Goal: Task Accomplishment & Management: Complete application form

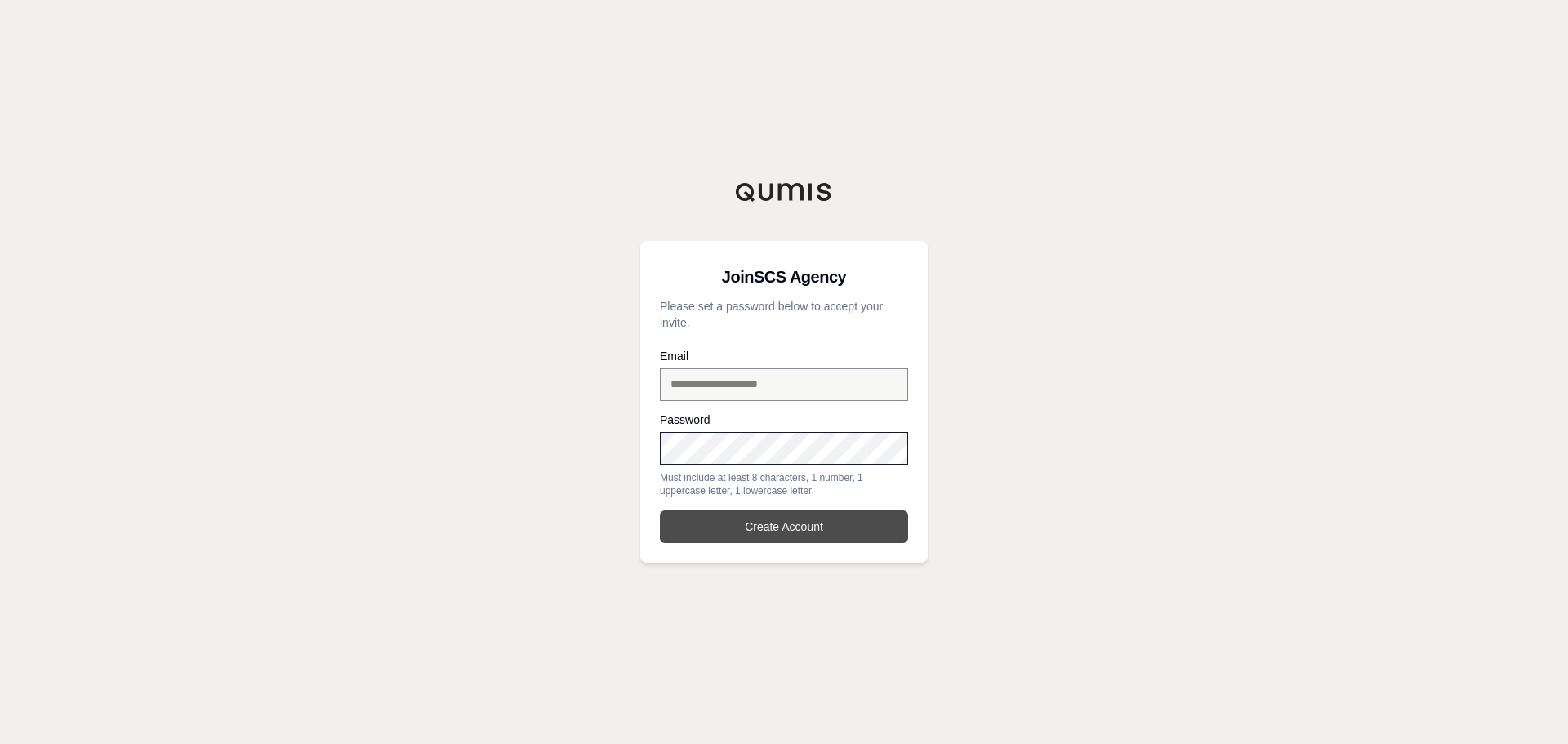
click at [751, 532] on button "Create Account" at bounding box center [784, 526] width 249 height 33
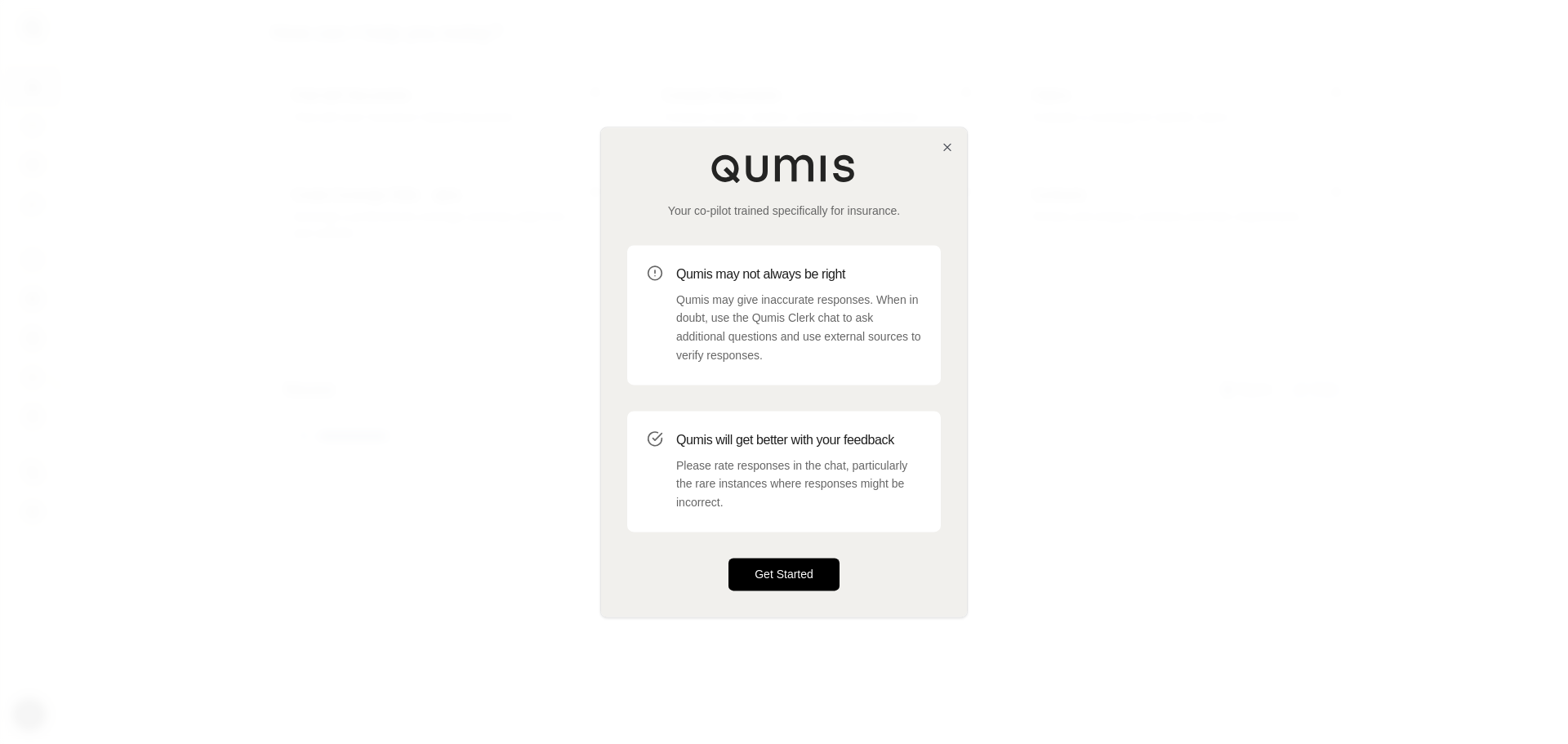
click at [787, 570] on button "Get Started" at bounding box center [783, 574] width 111 height 33
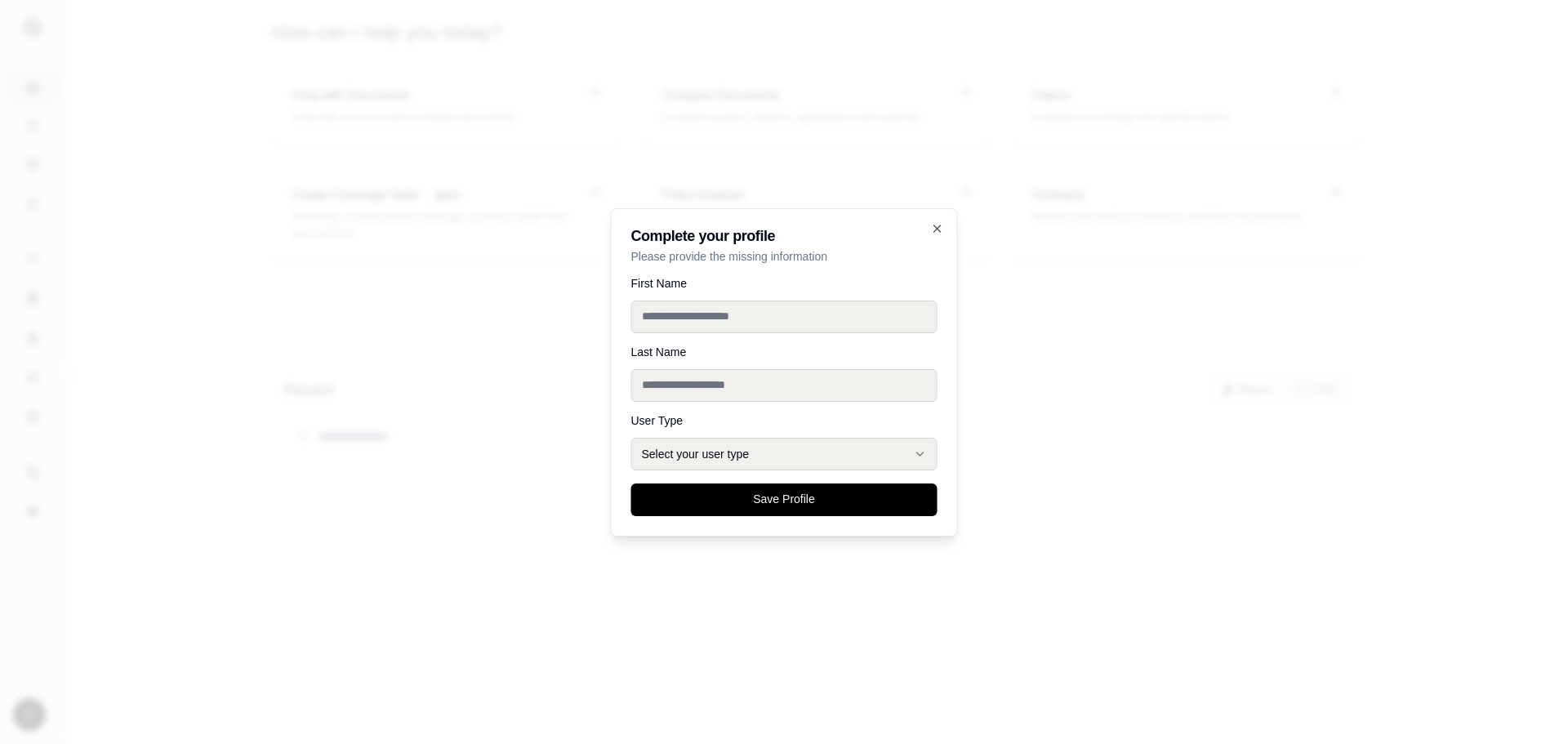
click at [779, 310] on input "First Name" at bounding box center [784, 316] width 307 height 33
type input "*******"
type input "**********"
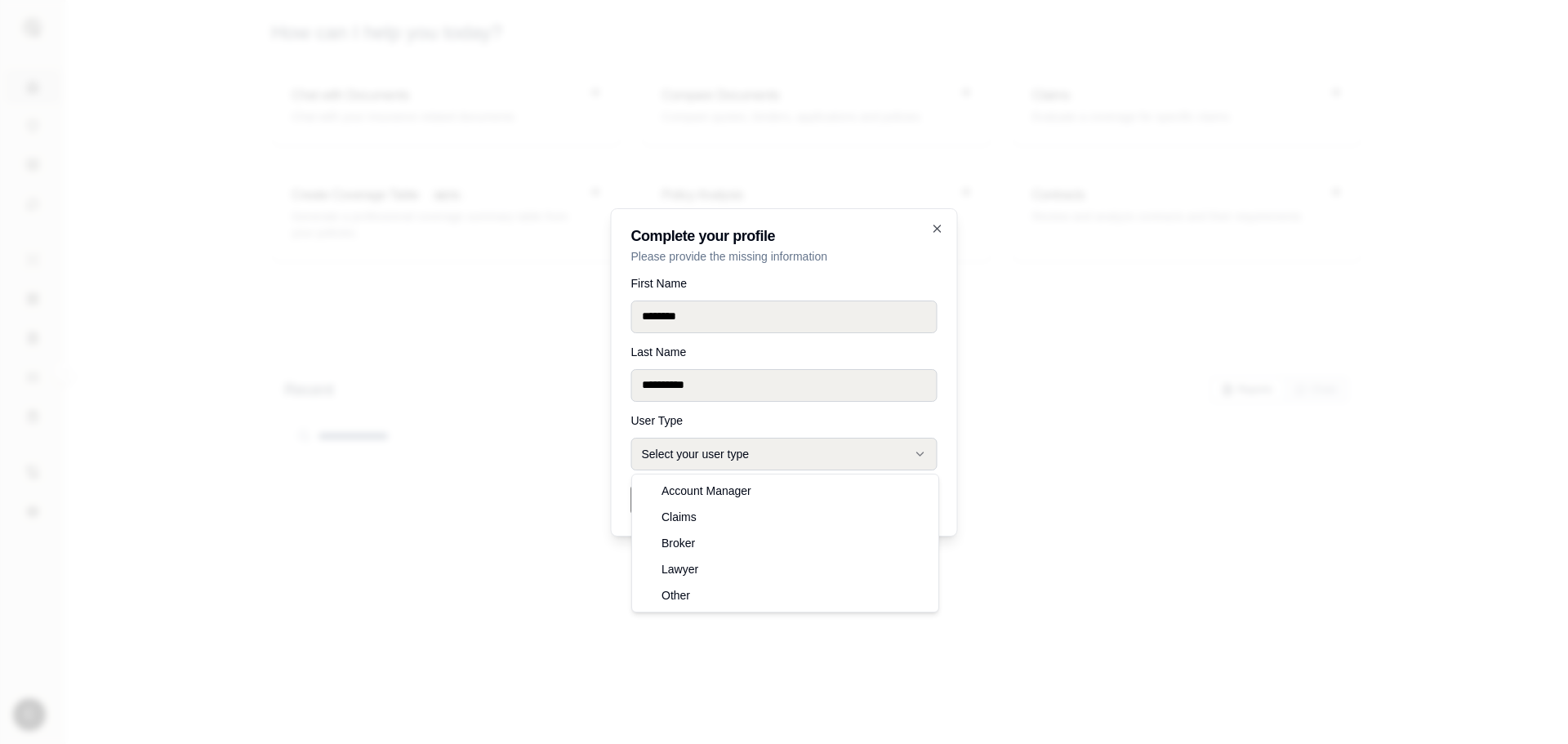
click at [734, 458] on button "Select your user type" at bounding box center [784, 454] width 307 height 33
select select "*****"
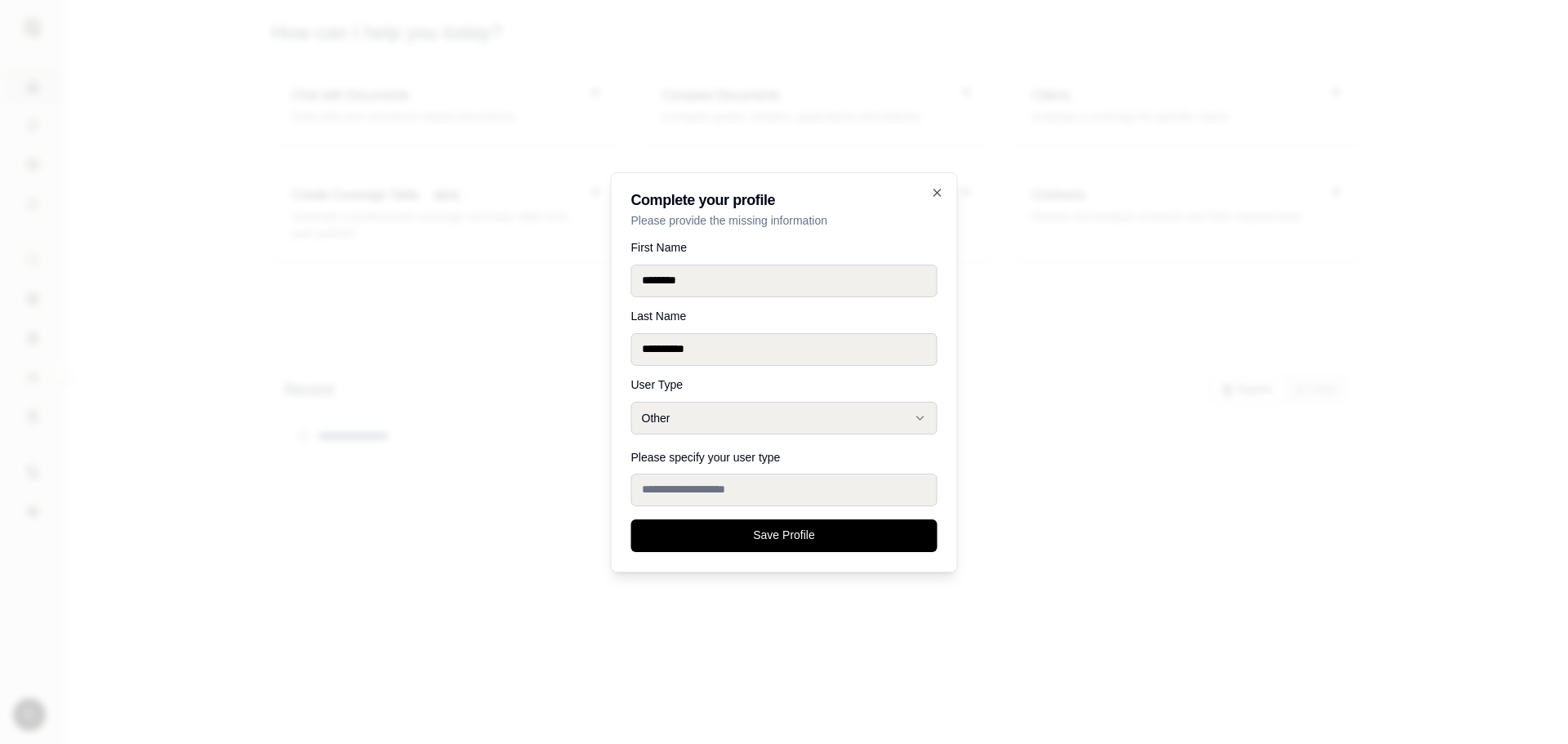
click at [753, 485] on input "Please specify your user type" at bounding box center [784, 490] width 307 height 33
type input "**********"
click at [784, 532] on button "Save Profile" at bounding box center [784, 535] width 307 height 33
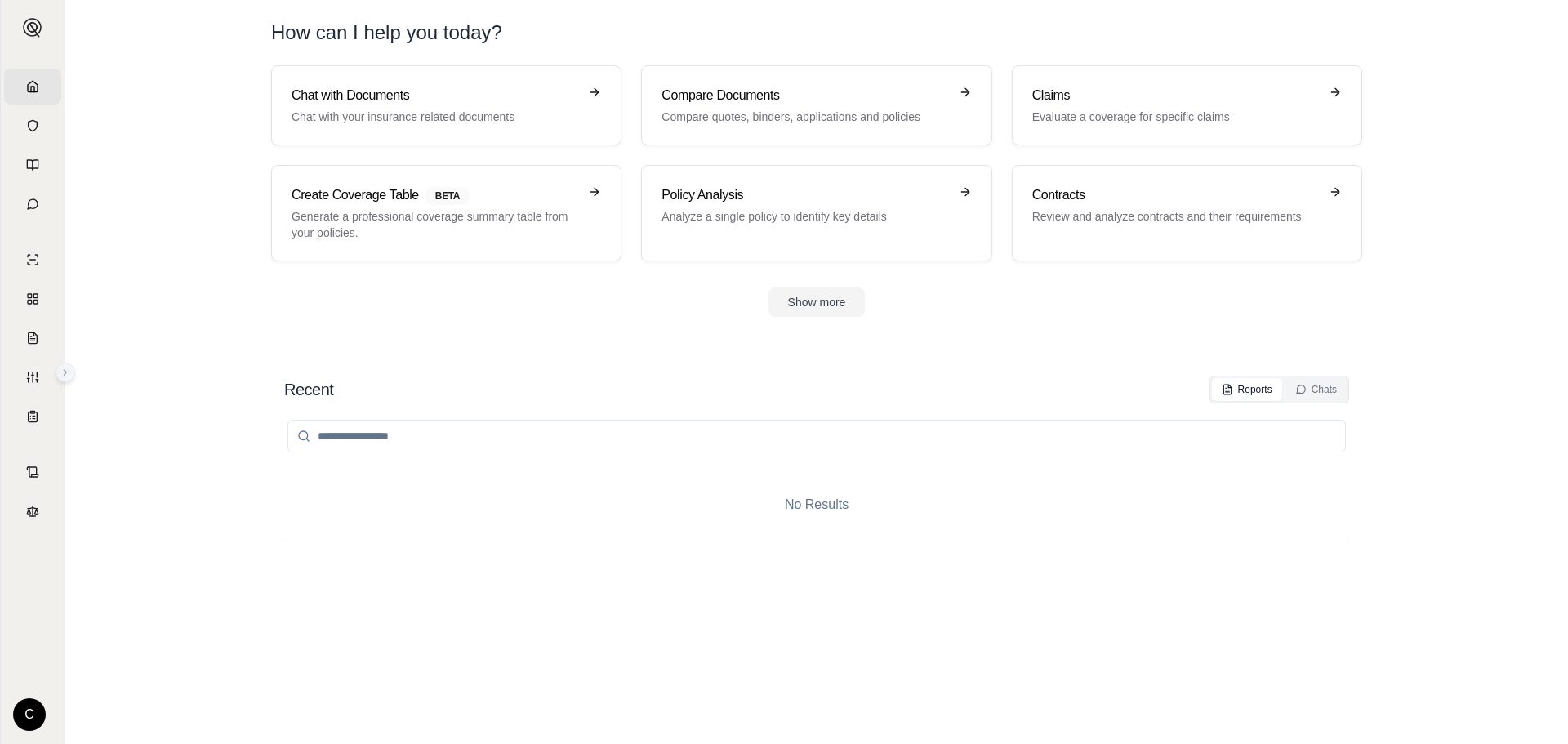
click at [67, 370] on icon at bounding box center [65, 372] width 10 height 10
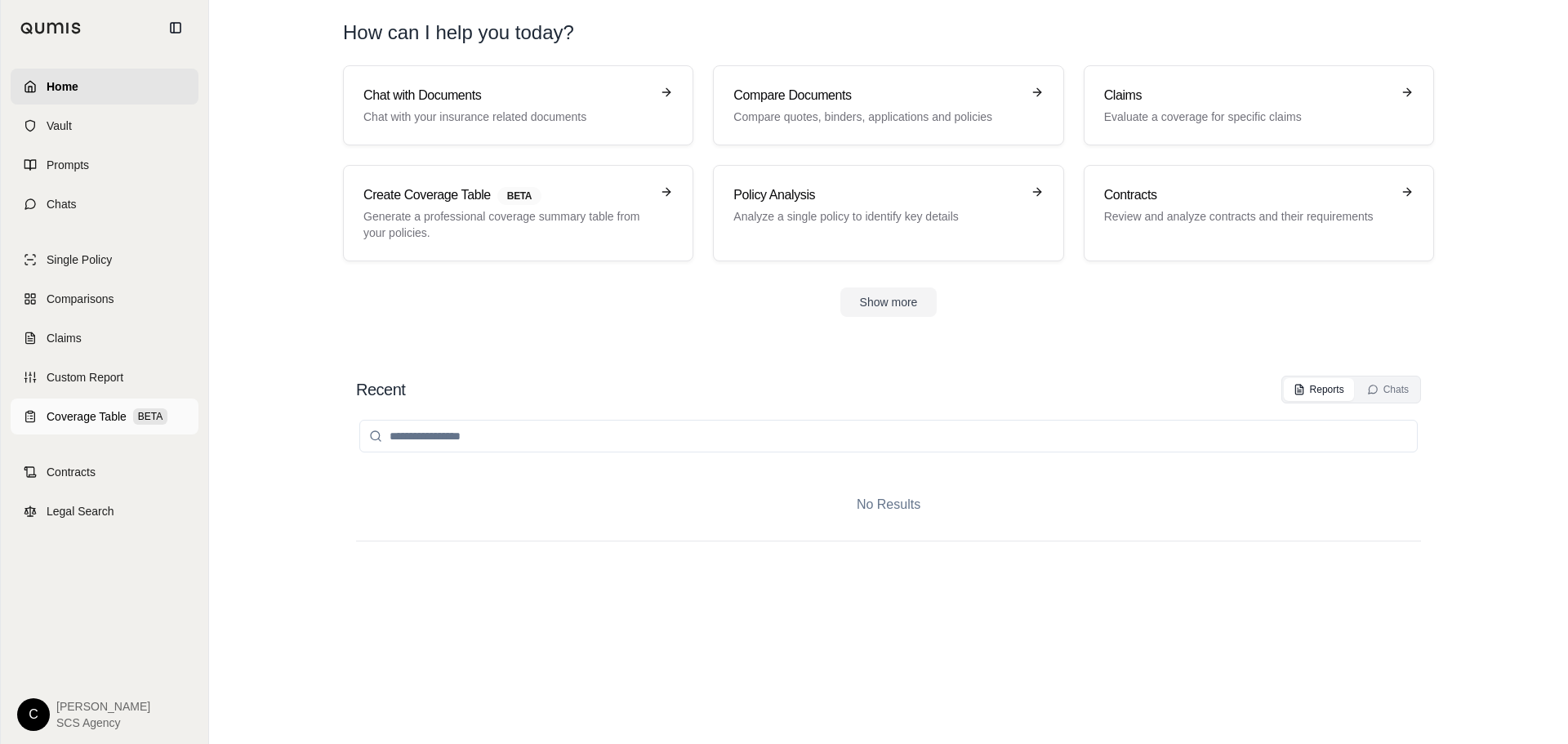
click at [91, 416] on span "Coverage Table" at bounding box center [86, 416] width 80 height 16
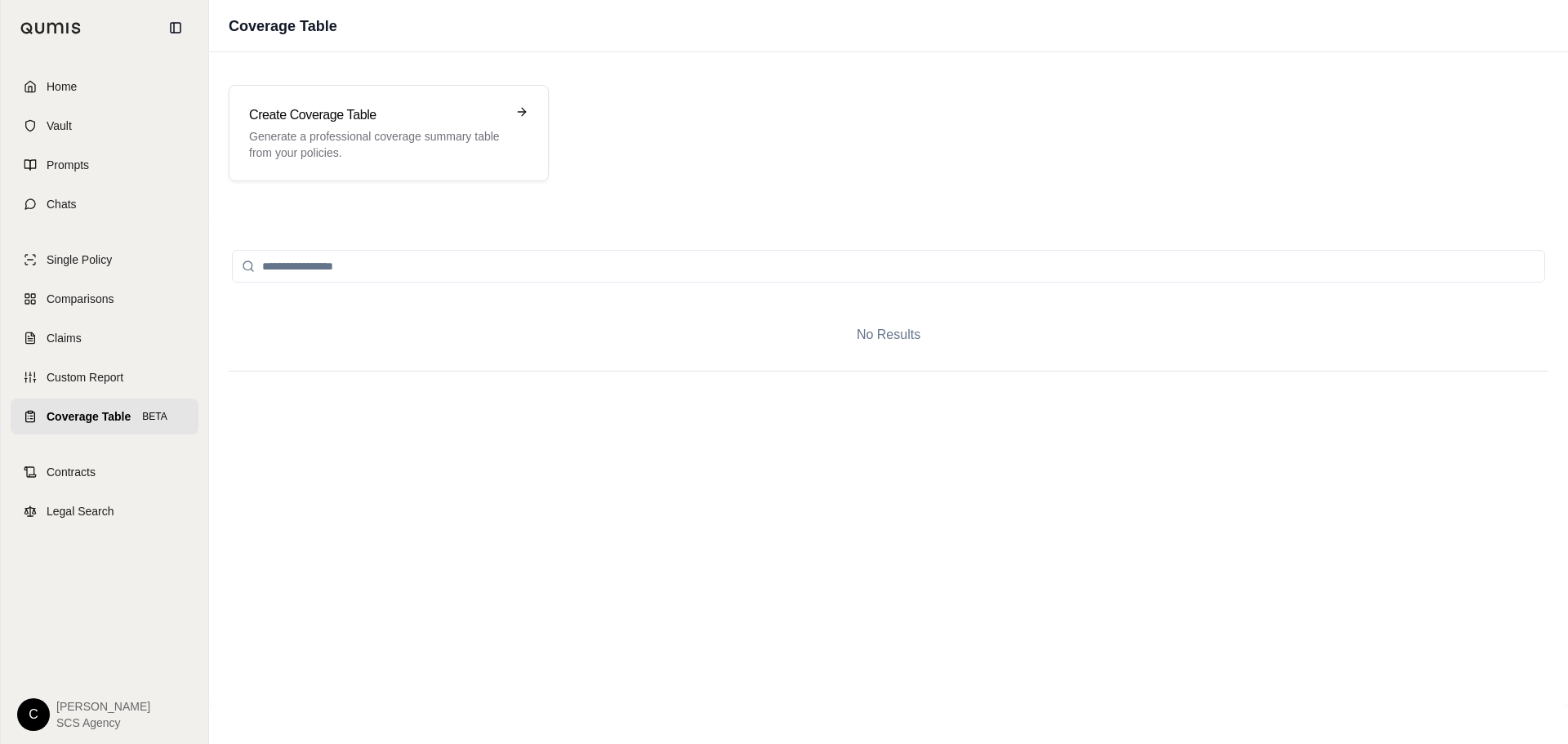
click at [345, 260] on input "search" at bounding box center [888, 266] width 1313 height 33
drag, startPoint x: 356, startPoint y: 268, endPoint x: 307, endPoint y: 262, distance: 49.4
click at [307, 262] on input "search" at bounding box center [888, 266] width 1313 height 33
click at [247, 264] on icon at bounding box center [248, 266] width 13 height 13
click at [250, 265] on icon at bounding box center [248, 266] width 13 height 13
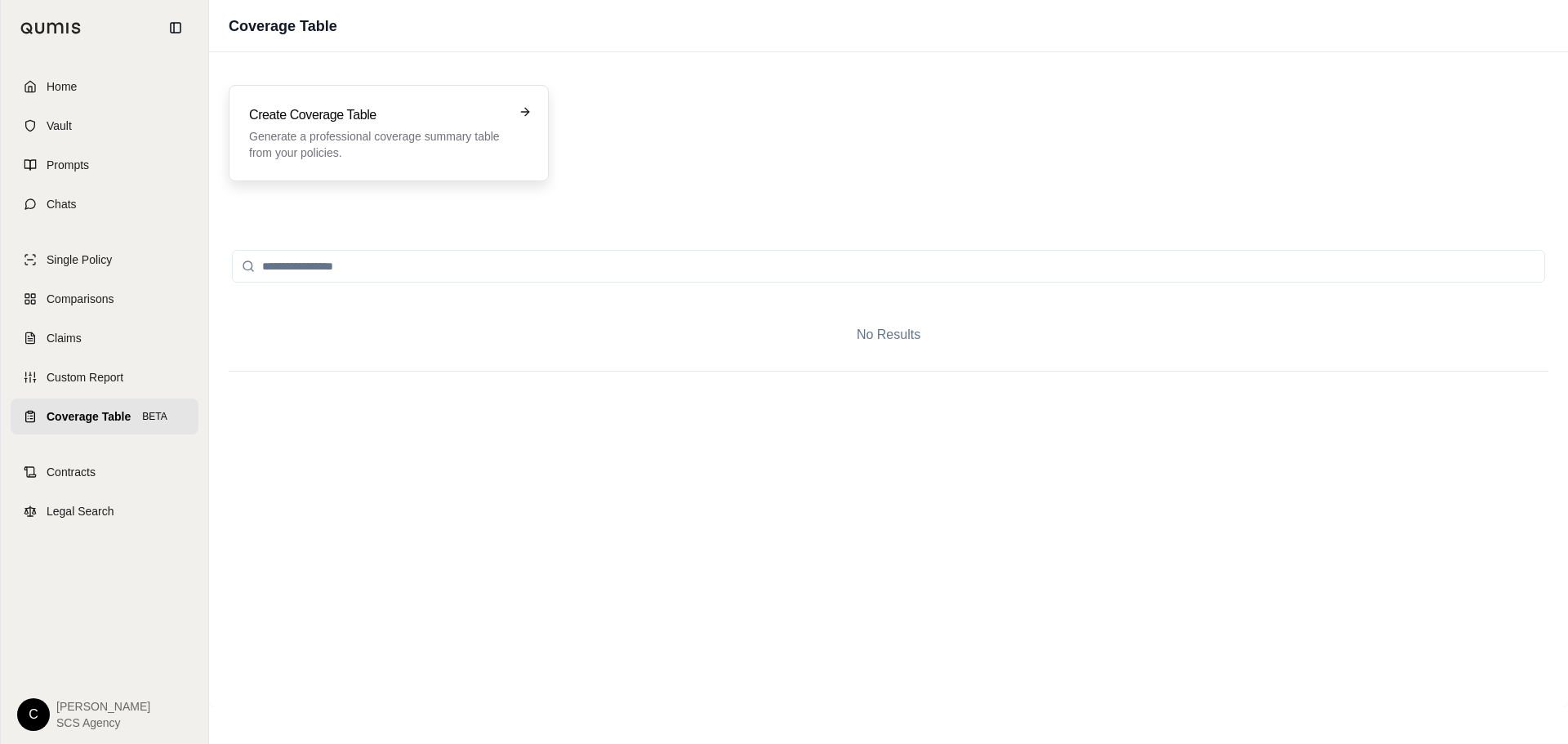
click at [524, 108] on icon at bounding box center [524, 111] width 13 height 13
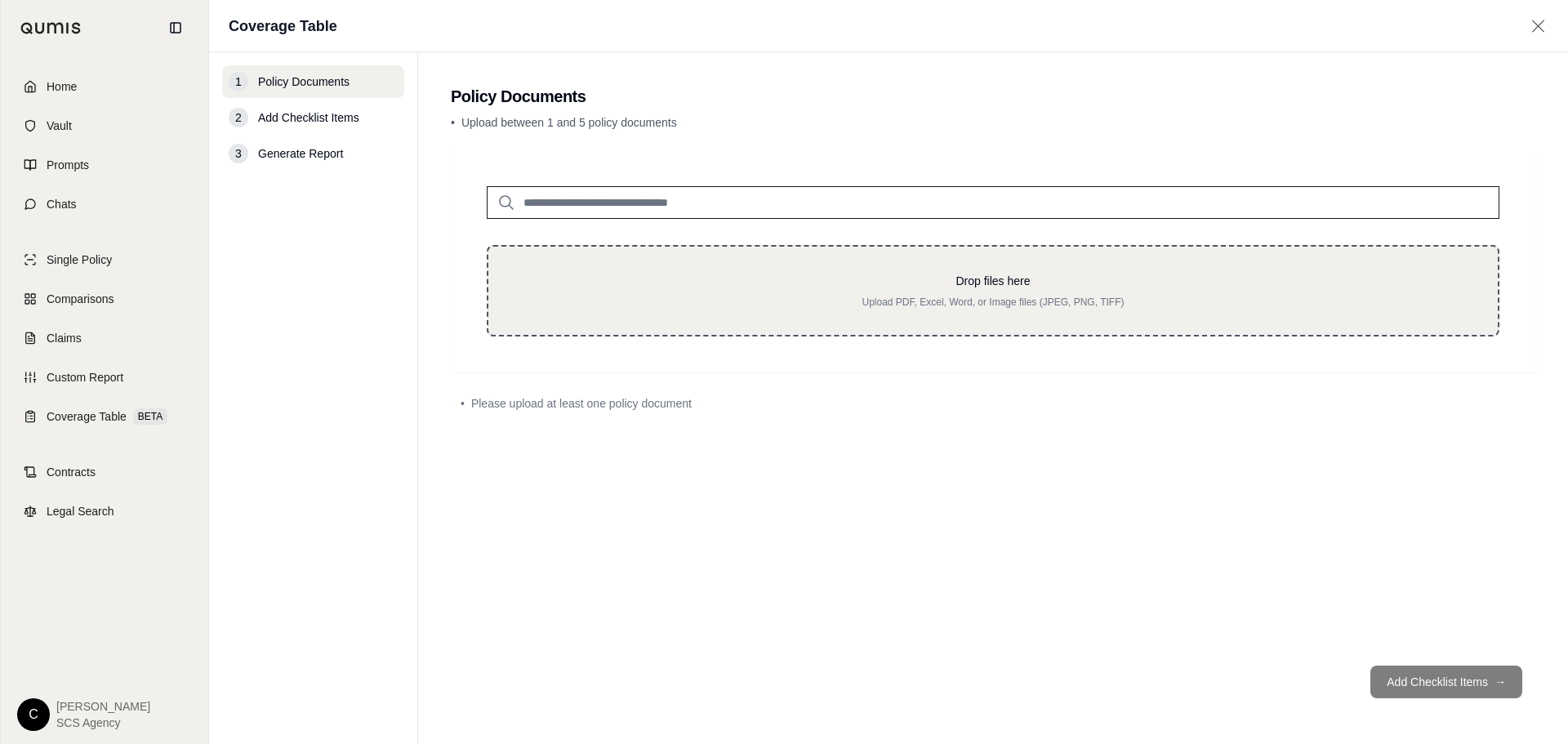
click at [880, 287] on p "Drop files here" at bounding box center [993, 281] width 957 height 16
type input "**********"
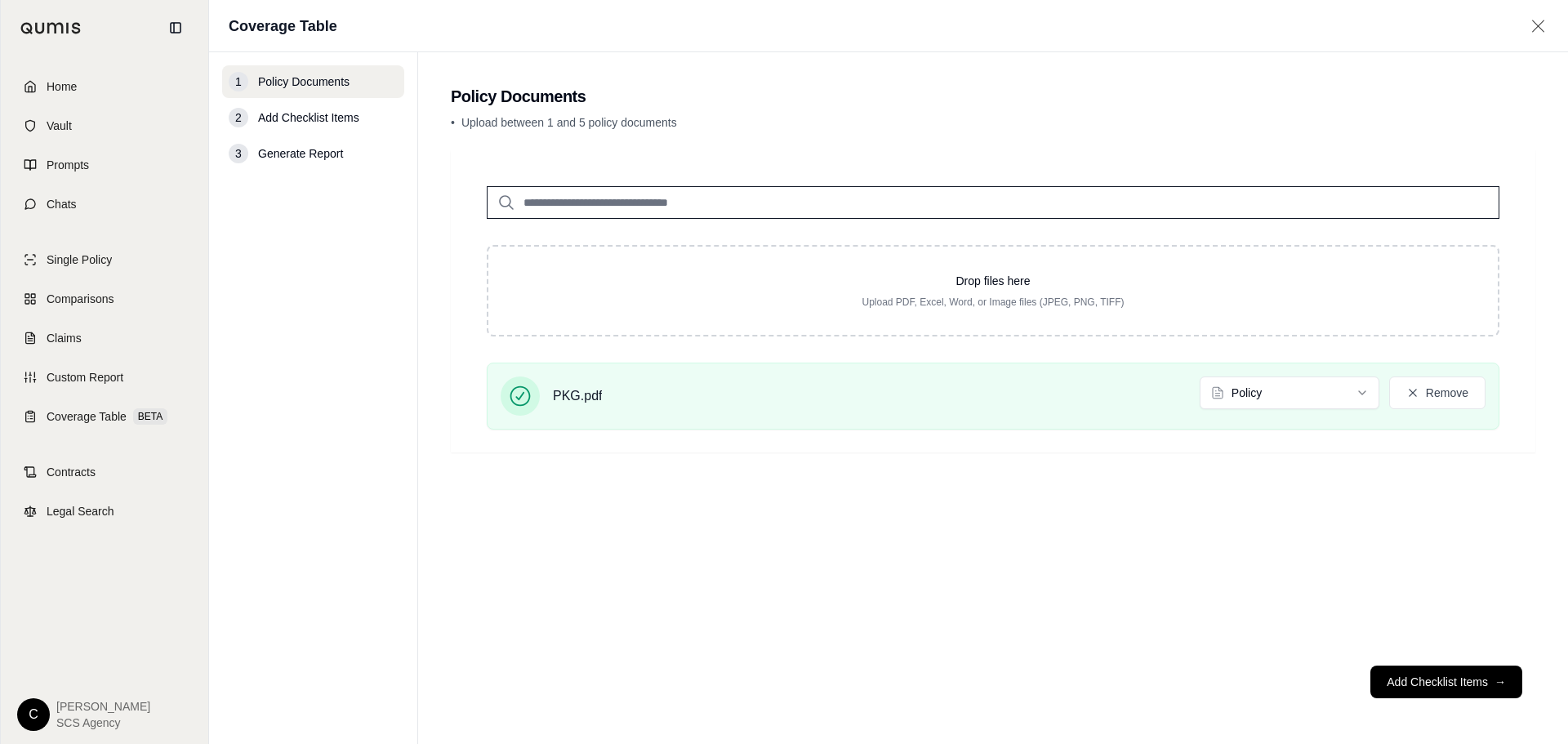
click at [279, 122] on span "Add Checklist Items" at bounding box center [308, 118] width 101 height 16
drag, startPoint x: 253, startPoint y: 118, endPoint x: 282, endPoint y: 115, distance: 29.2
click at [276, 116] on div "2 Add Checklist Items" at bounding box center [313, 118] width 182 height 33
click at [282, 115] on span "Add Checklist Items" at bounding box center [308, 118] width 101 height 16
click at [347, 108] on div "2 Add Checklist Items" at bounding box center [313, 118] width 182 height 33
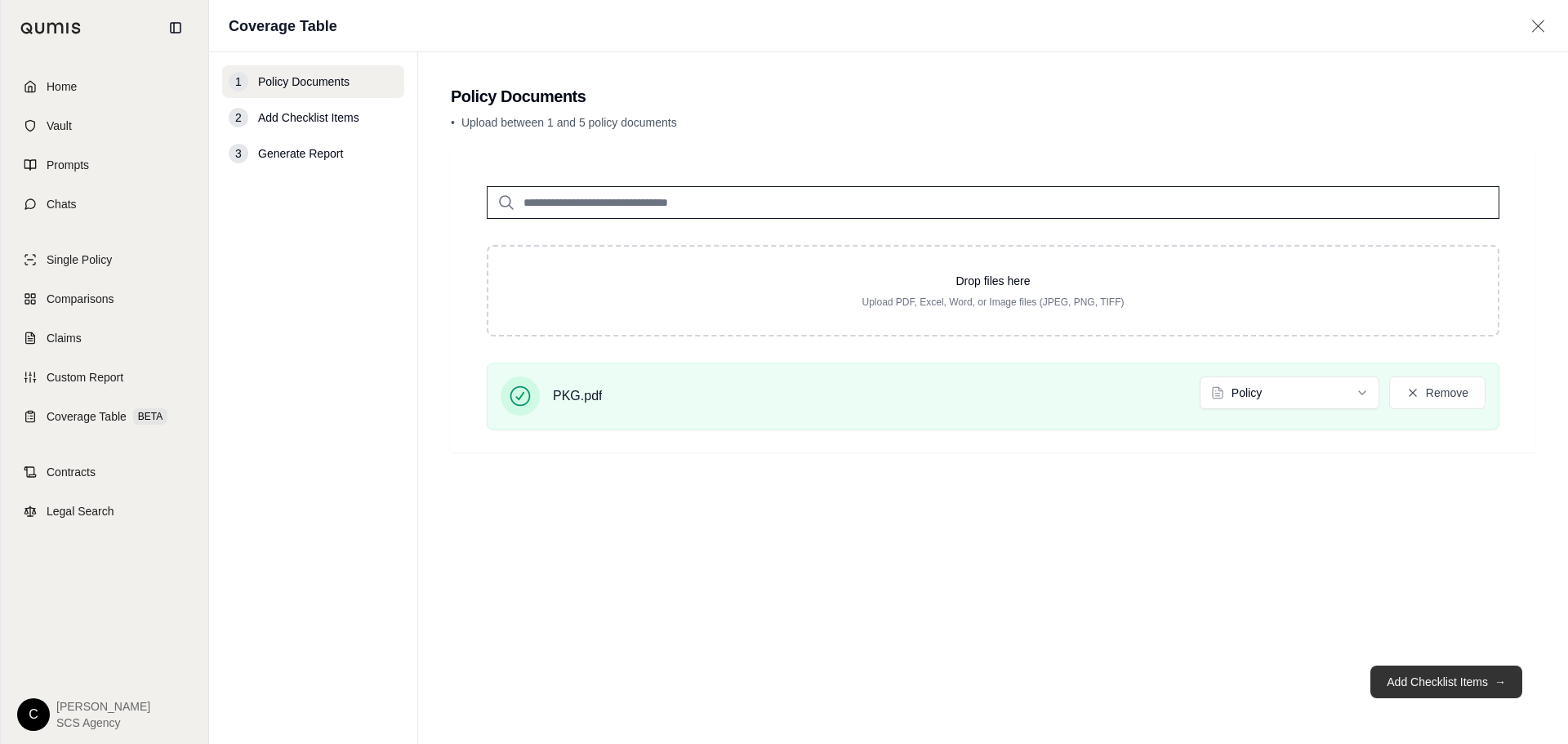
click at [1461, 686] on button "Add Checklist Items →" at bounding box center [1446, 682] width 152 height 33
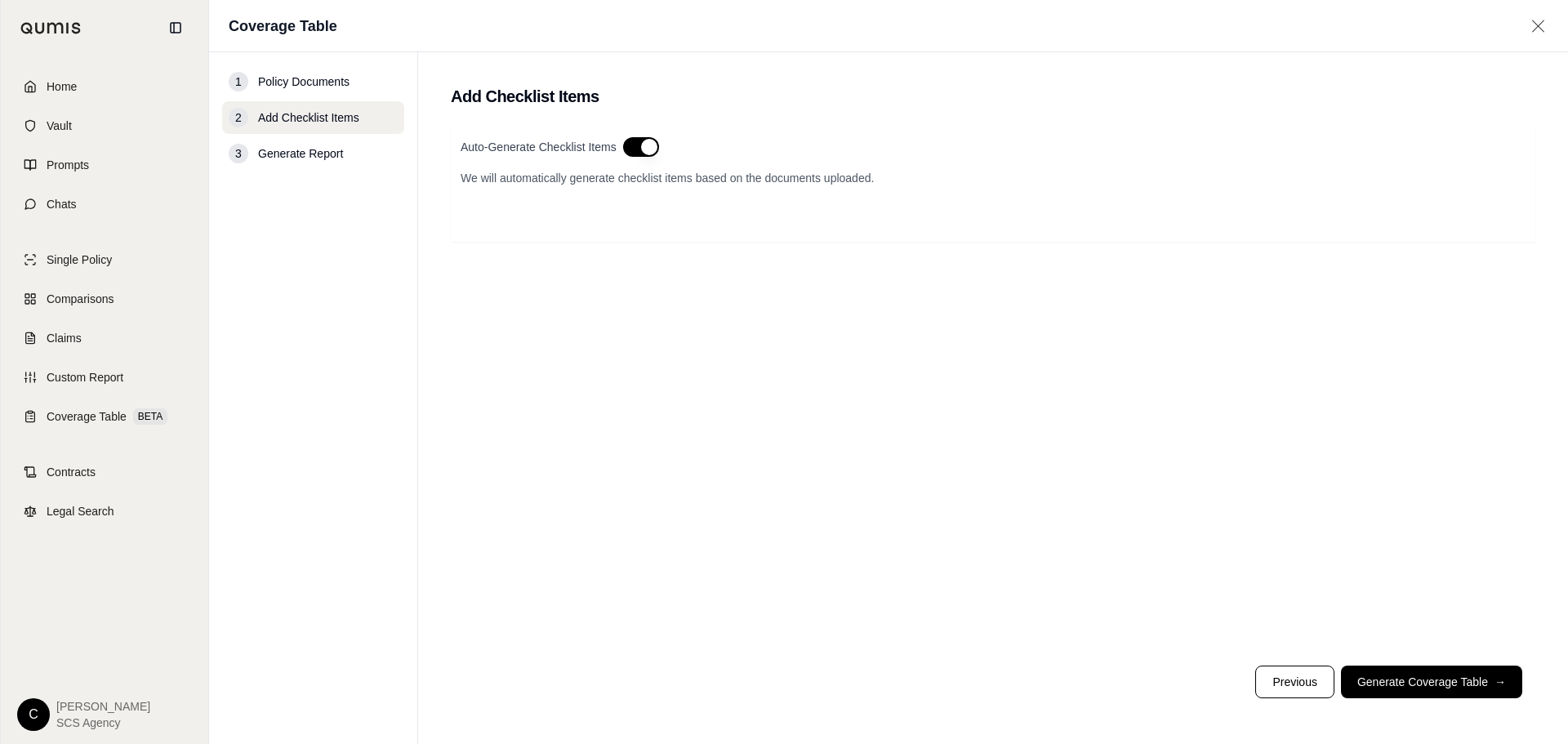
click at [650, 147] on button "button" at bounding box center [641, 147] width 36 height 20
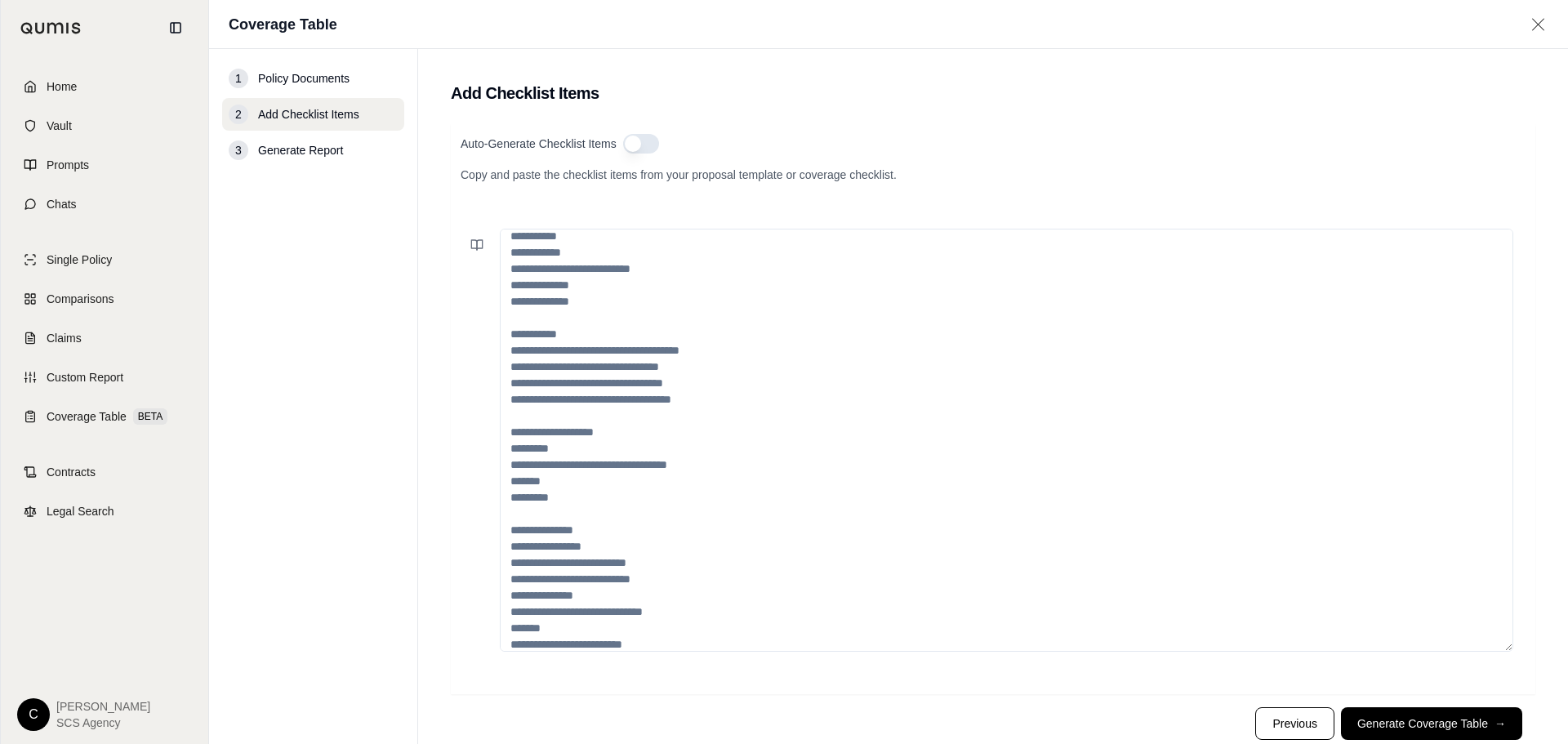
scroll to position [245, 0]
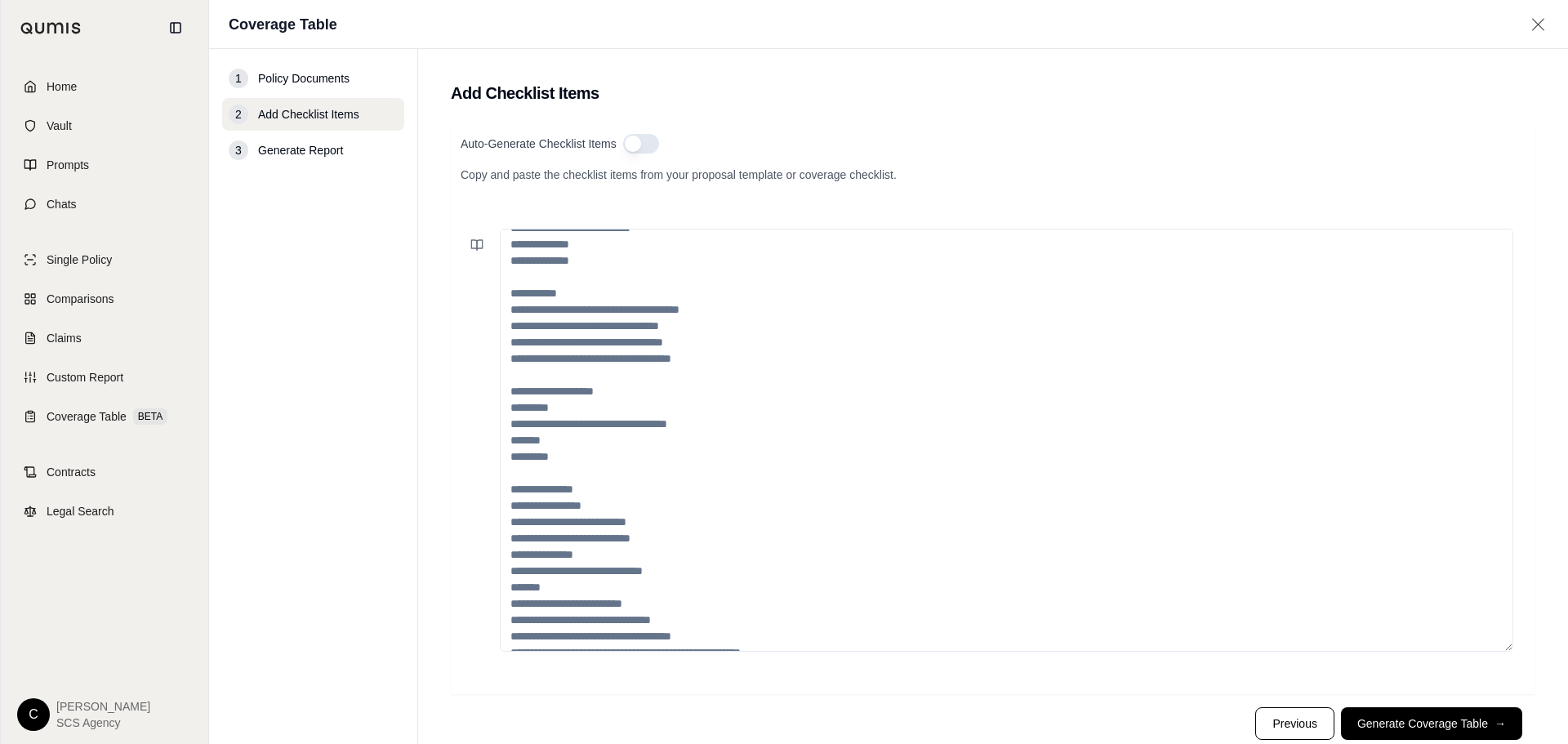
drag, startPoint x: 742, startPoint y: 359, endPoint x: 708, endPoint y: 359, distance: 34.0
click at [726, 359] on textarea at bounding box center [1006, 440] width 1014 height 423
click at [729, 360] on textarea at bounding box center [1006, 440] width 1014 height 423
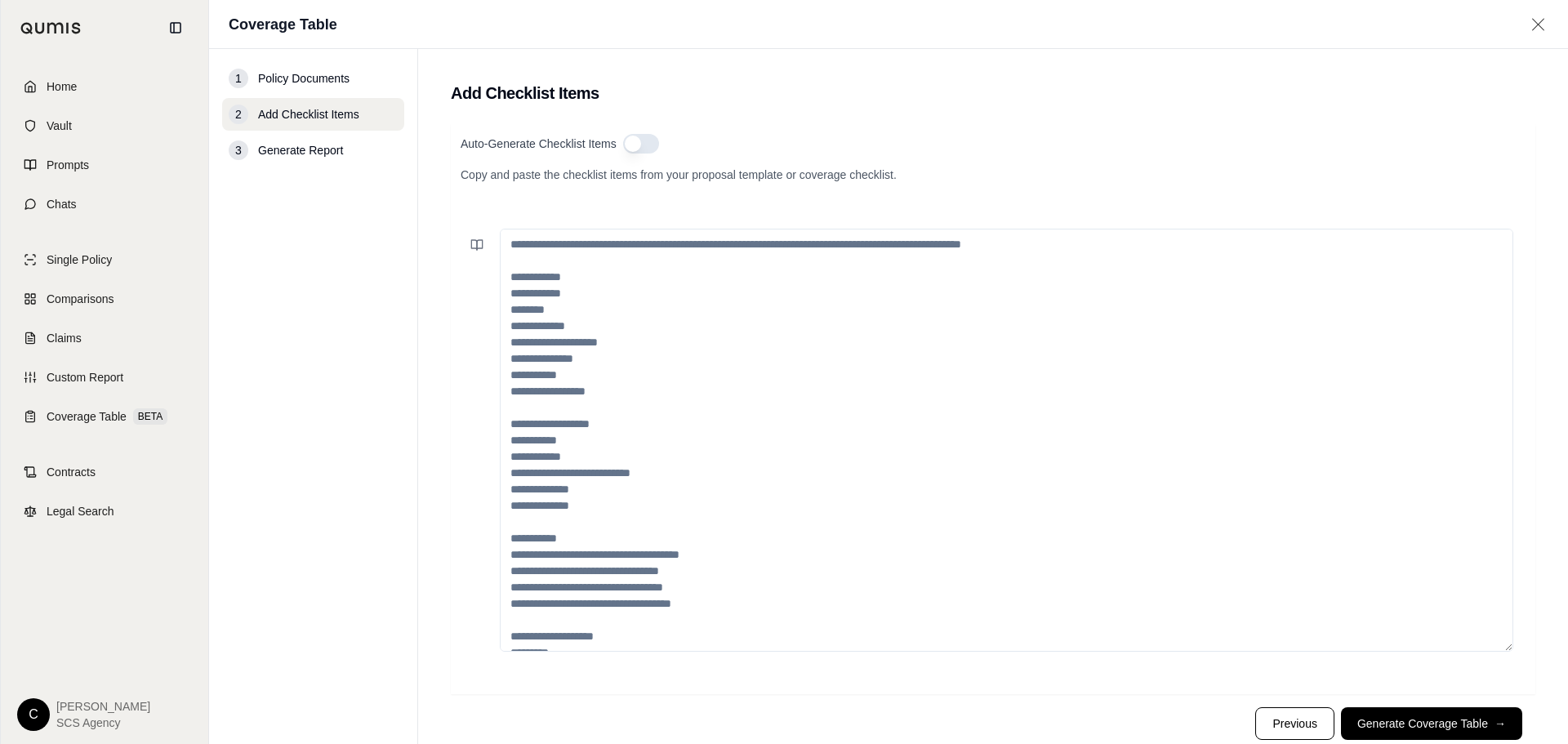
click at [555, 116] on main "Add Checklist Items Auto-Generate Checklist Items Copy and paste the checklist …" at bounding box center [992, 396] width 1149 height 694
click at [688, 317] on textarea at bounding box center [1006, 440] width 1014 height 423
click at [640, 181] on p "Copy and paste the checklist items from your proposal template or coverage chec…" at bounding box center [992, 174] width 1064 height 16
drag, startPoint x: 591, startPoint y: 252, endPoint x: 596, endPoint y: 270, distance: 18.7
click at [591, 253] on textarea at bounding box center [1006, 440] width 1014 height 423
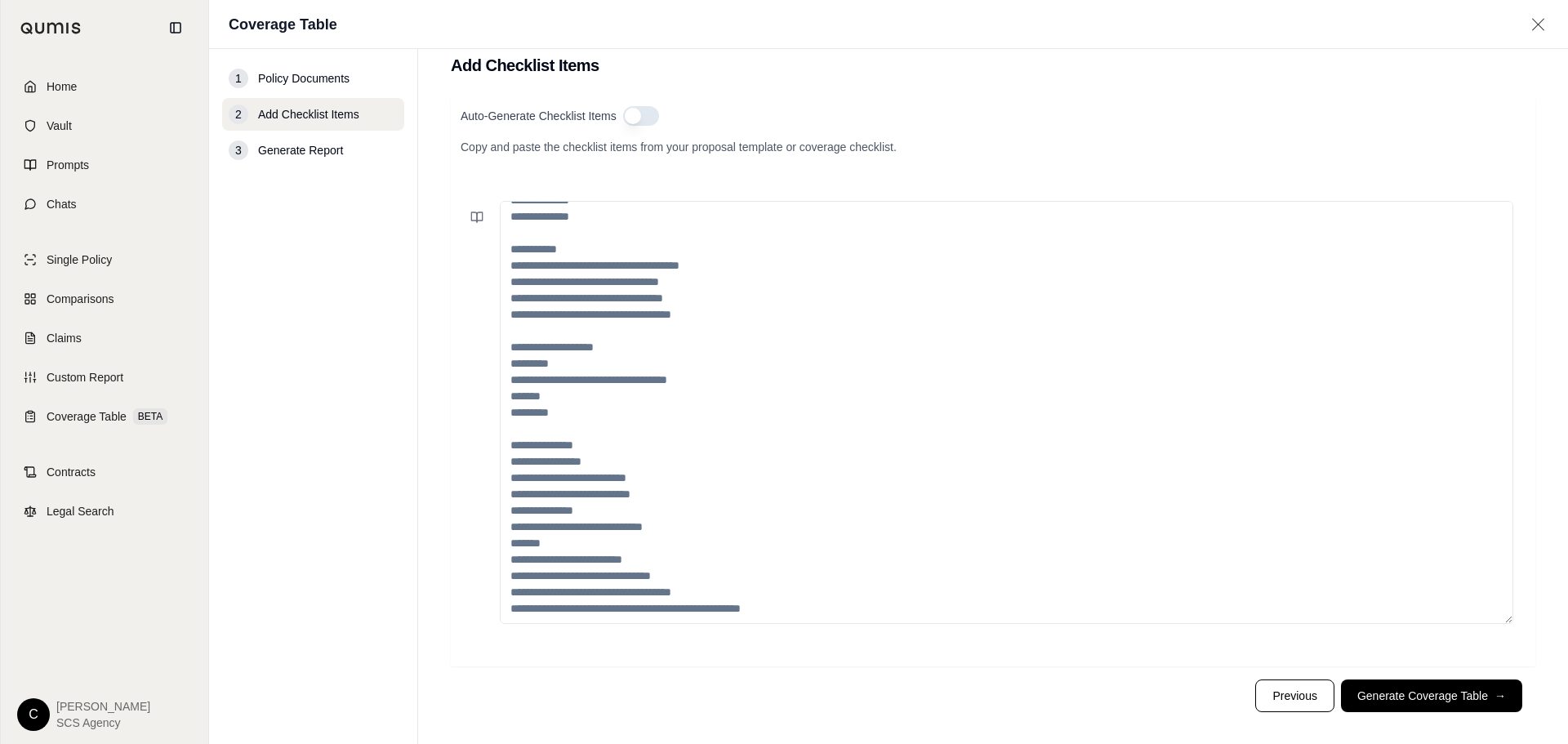
scroll to position [42, 0]
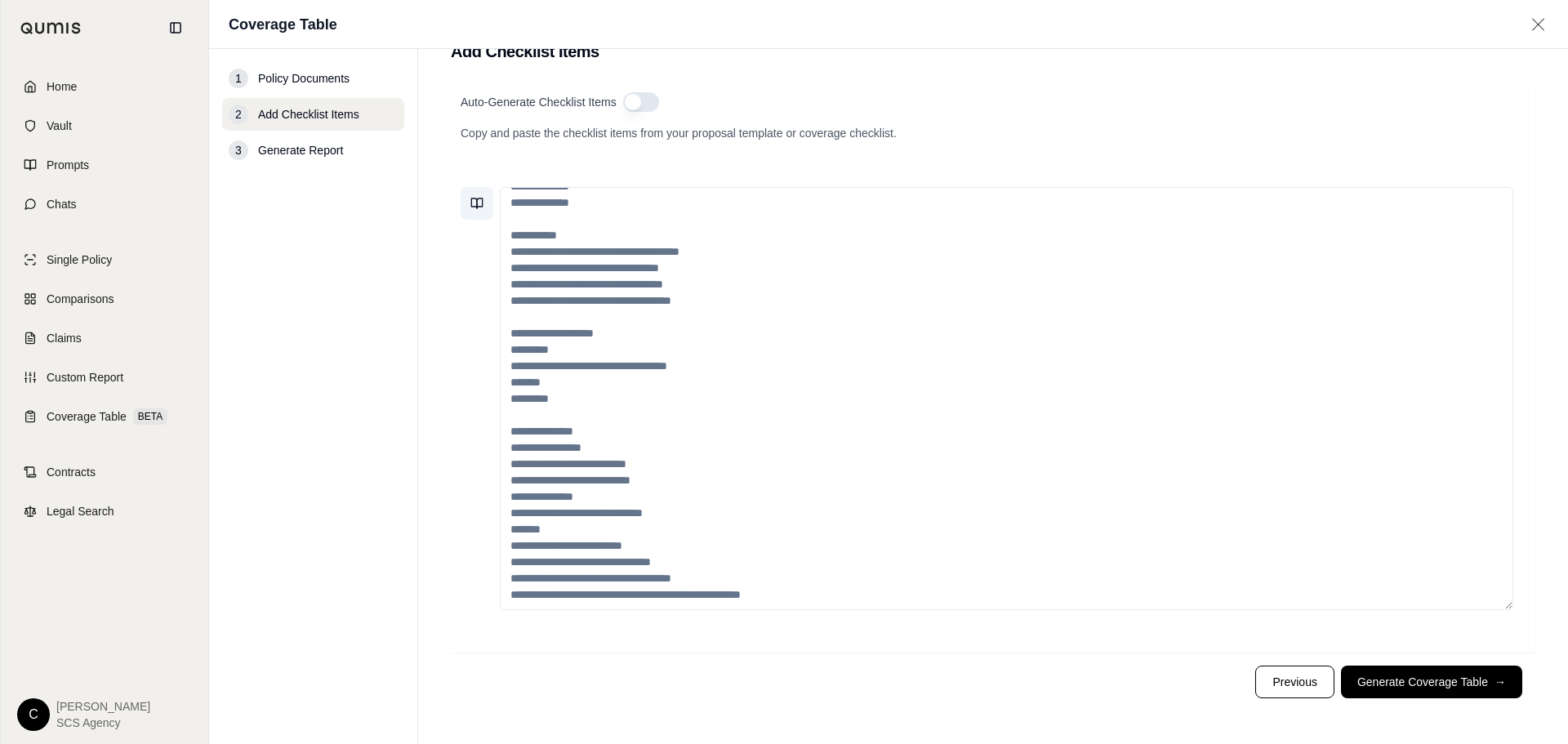
click at [477, 202] on icon at bounding box center [479, 202] width 5 height 10
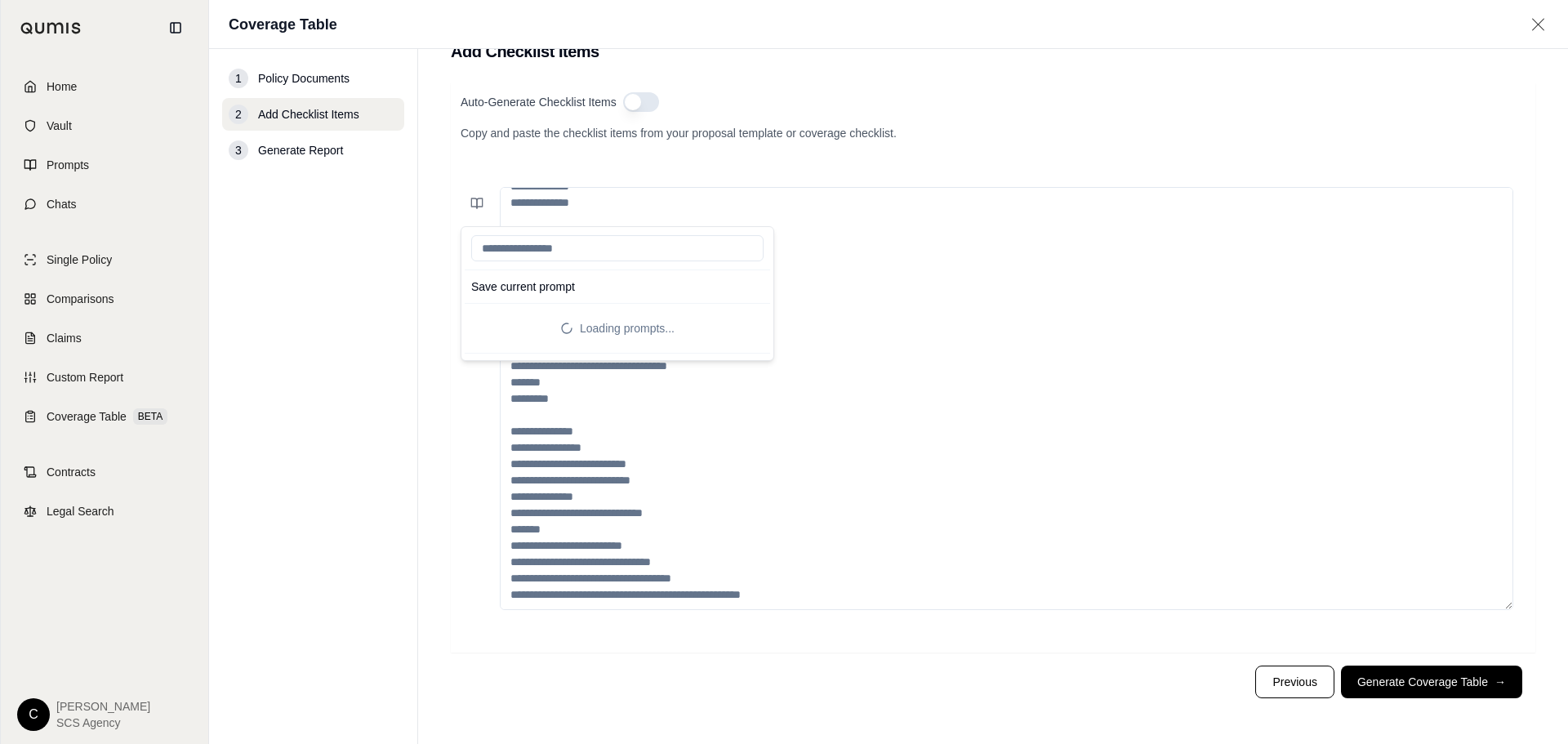
click at [597, 248] on input "search" at bounding box center [617, 248] width 292 height 26
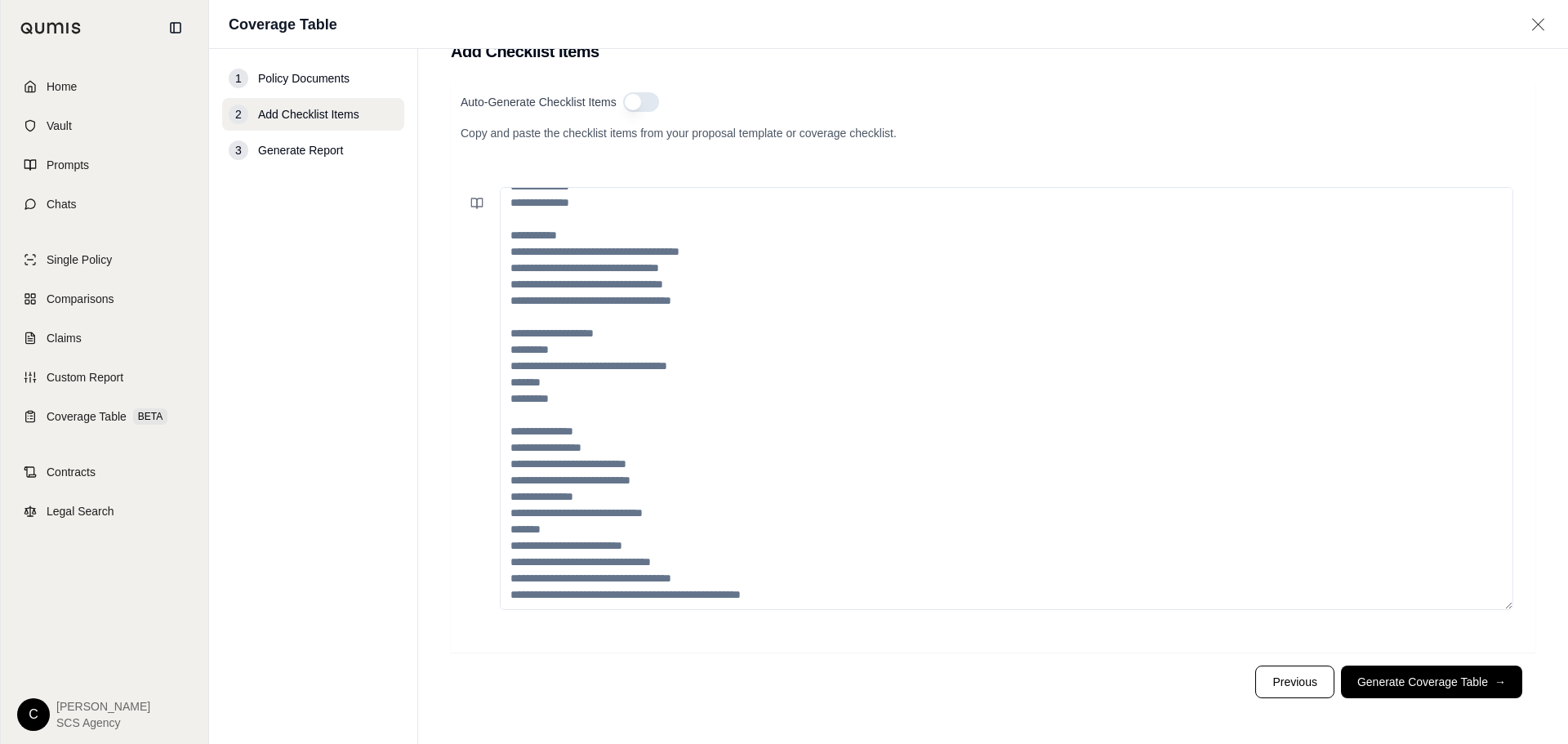
click at [738, 370] on textarea at bounding box center [1006, 399] width 1014 height 423
click at [705, 347] on textarea at bounding box center [1006, 399] width 1014 height 423
click at [720, 347] on textarea at bounding box center [1006, 399] width 1014 height 423
click at [731, 348] on textarea at bounding box center [1006, 399] width 1014 height 423
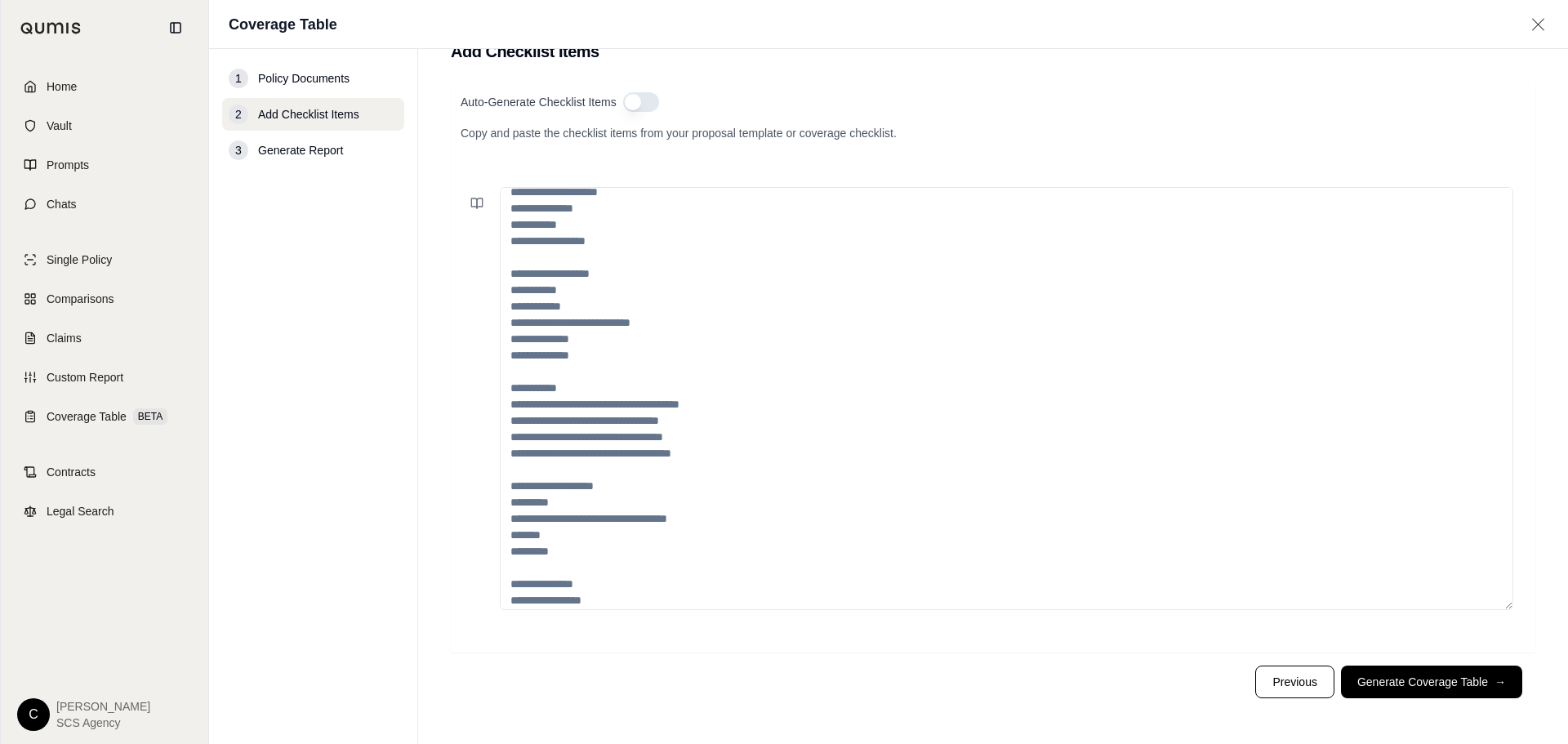
scroll to position [0, 0]
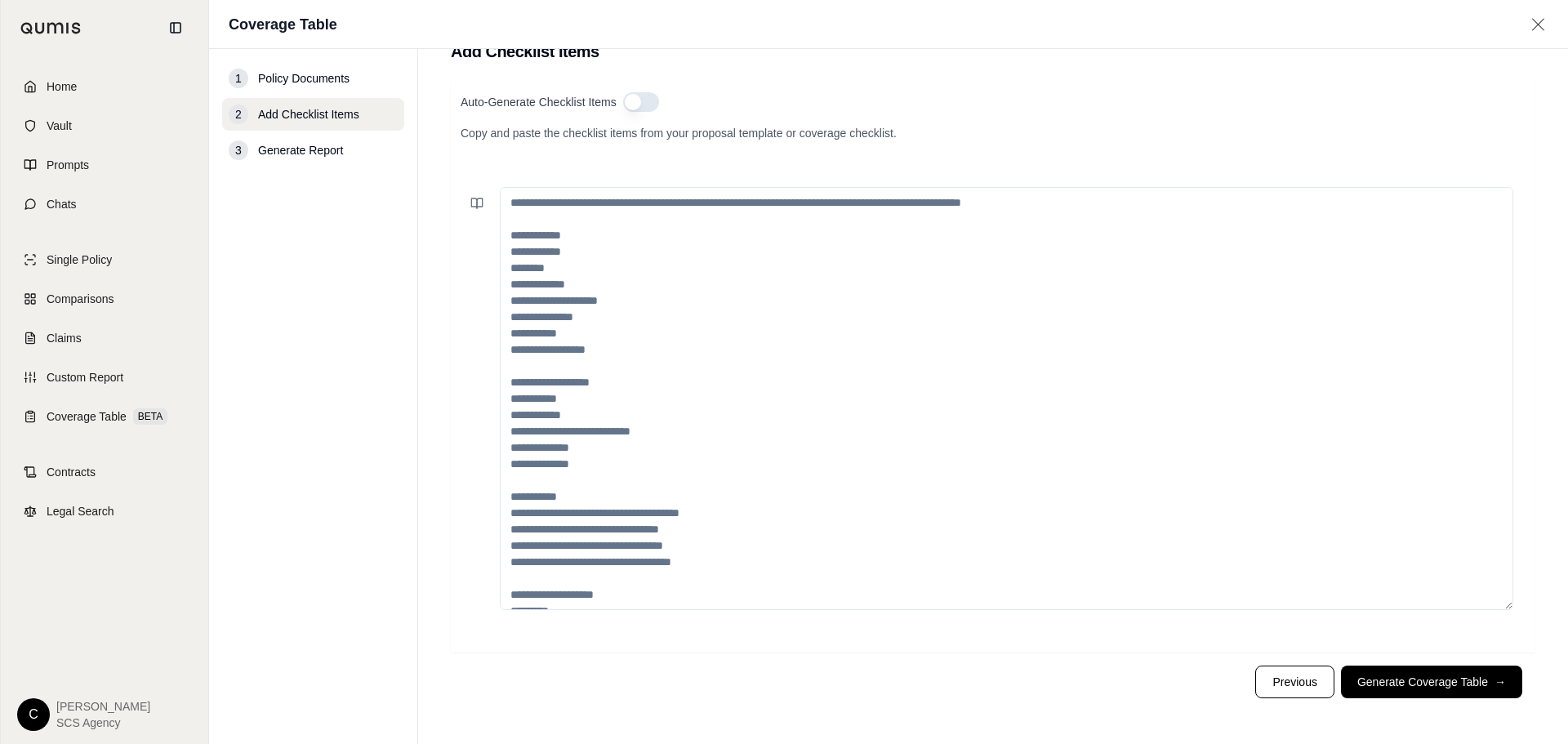
click at [723, 195] on textarea at bounding box center [1006, 399] width 1014 height 423
click at [477, 203] on icon at bounding box center [477, 203] width 13 height 13
click at [505, 282] on button "Save current prompt" at bounding box center [618, 286] width 306 height 26
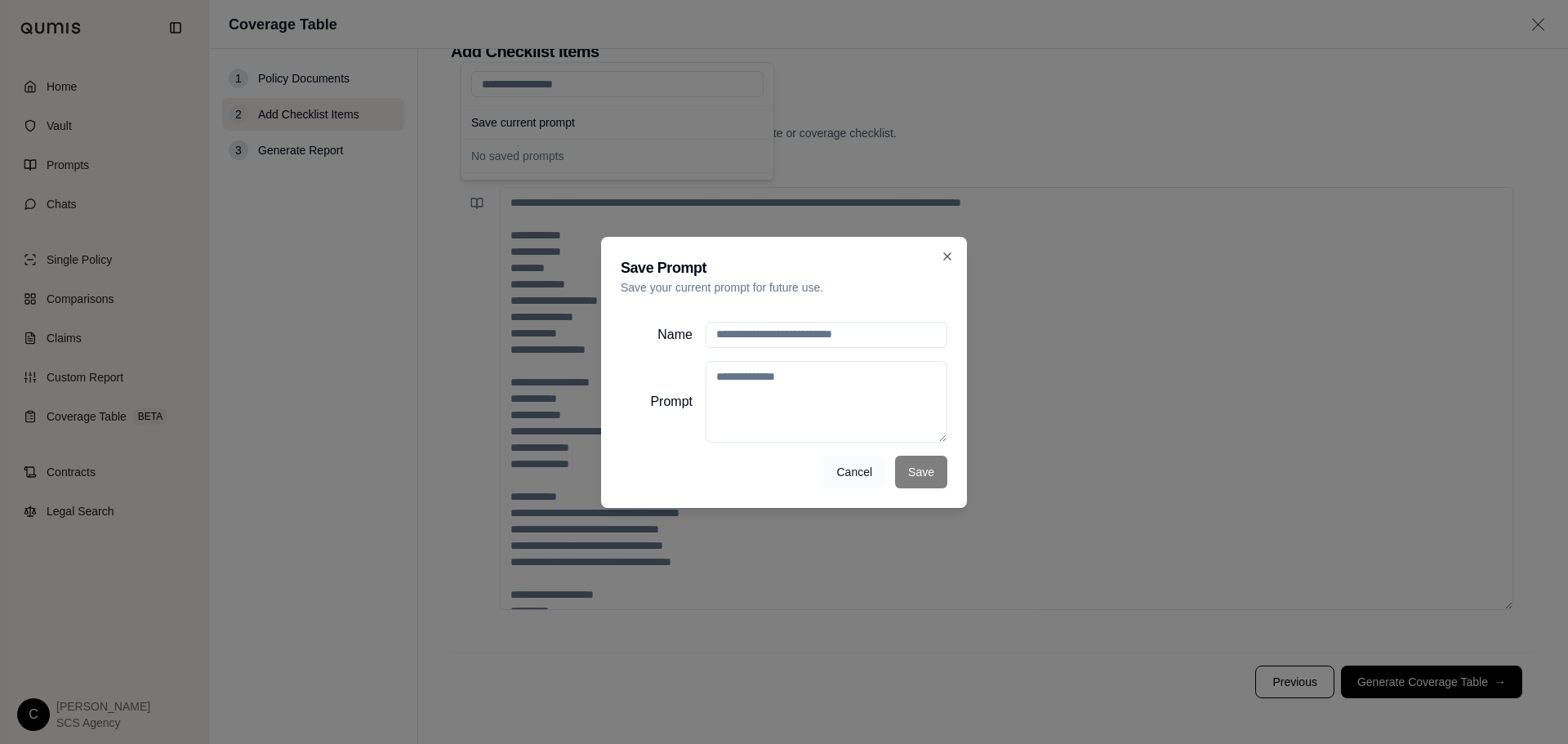
click at [843, 476] on button "Cancel" at bounding box center [854, 472] width 62 height 33
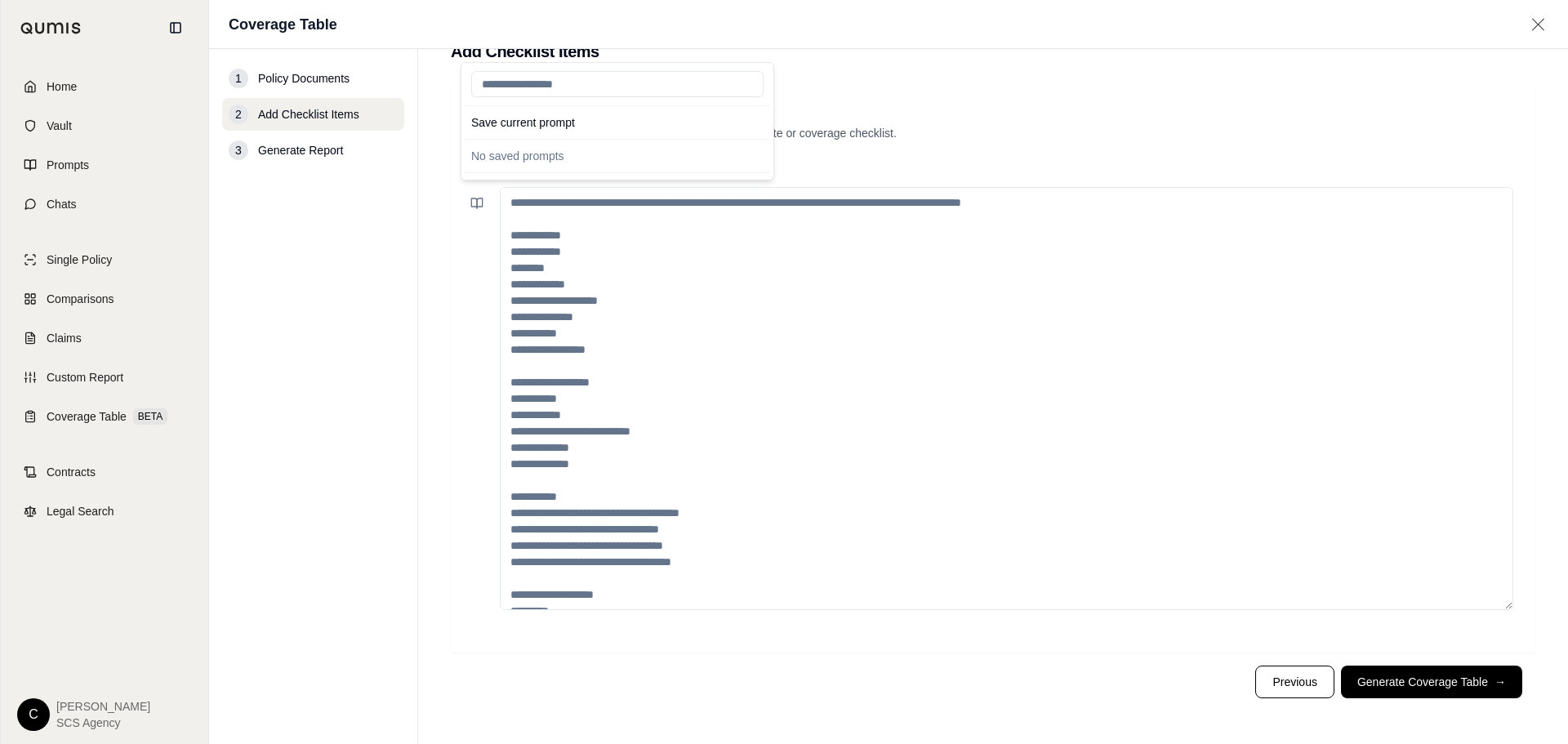
click at [528, 161] on div "No saved prompts" at bounding box center [618, 155] width 306 height 26
click at [572, 115] on button "Save current prompt" at bounding box center [618, 122] width 306 height 26
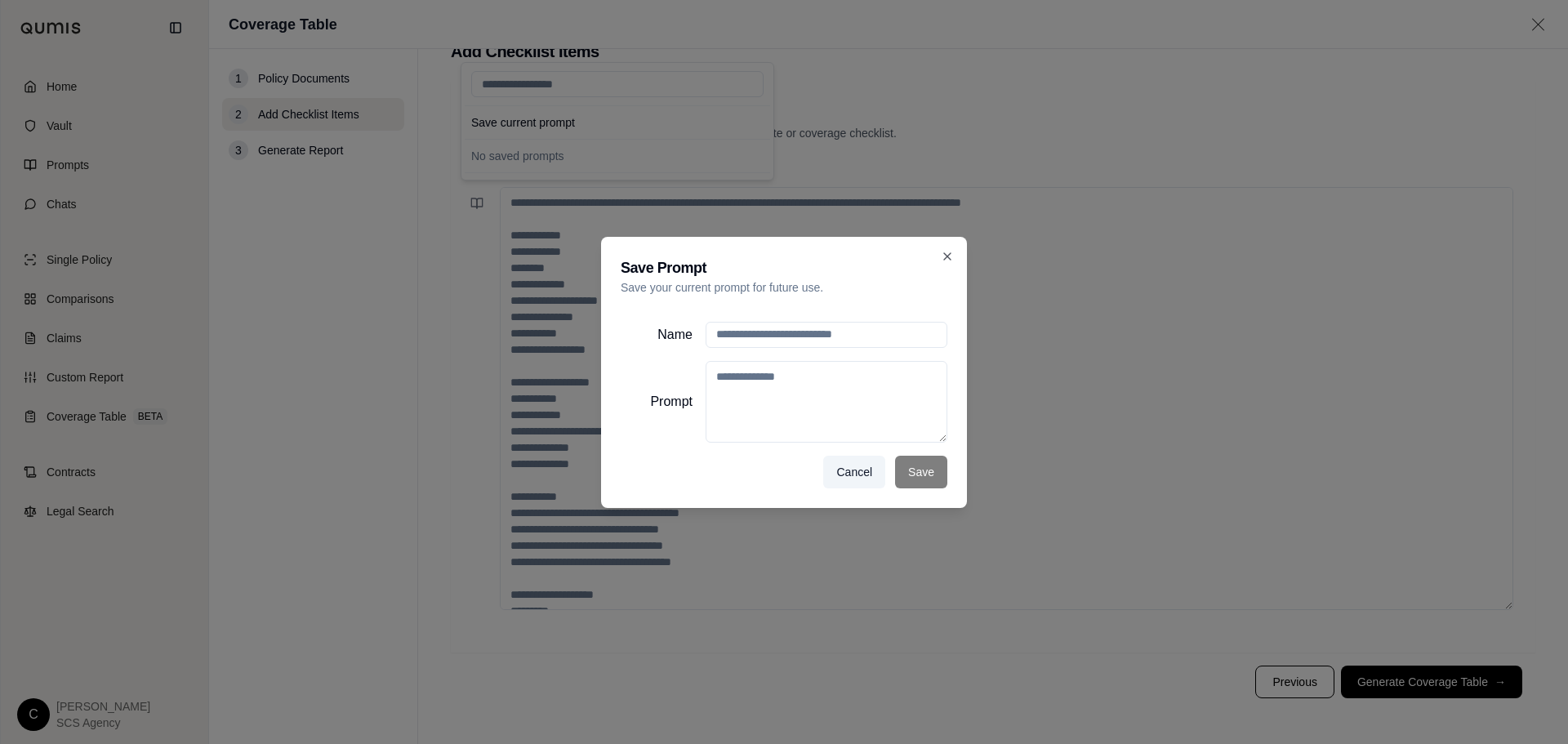
click at [849, 469] on button "Cancel" at bounding box center [854, 472] width 62 height 33
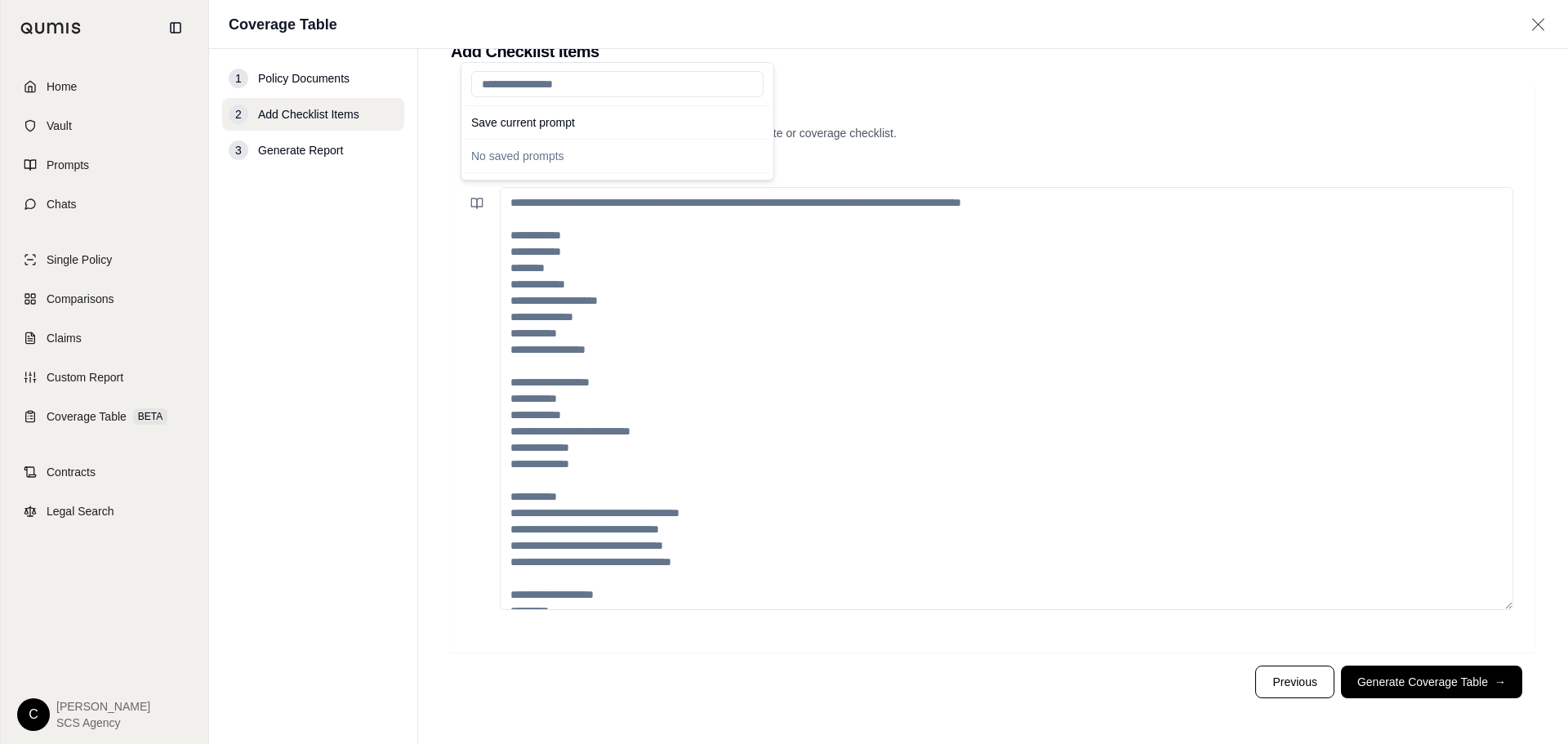
drag, startPoint x: 597, startPoint y: 82, endPoint x: 605, endPoint y: 77, distance: 9.4
click at [597, 83] on input "search" at bounding box center [617, 84] width 292 height 26
click at [953, 378] on textarea at bounding box center [1006, 399] width 1014 height 423
click at [476, 206] on icon at bounding box center [474, 202] width 5 height 10
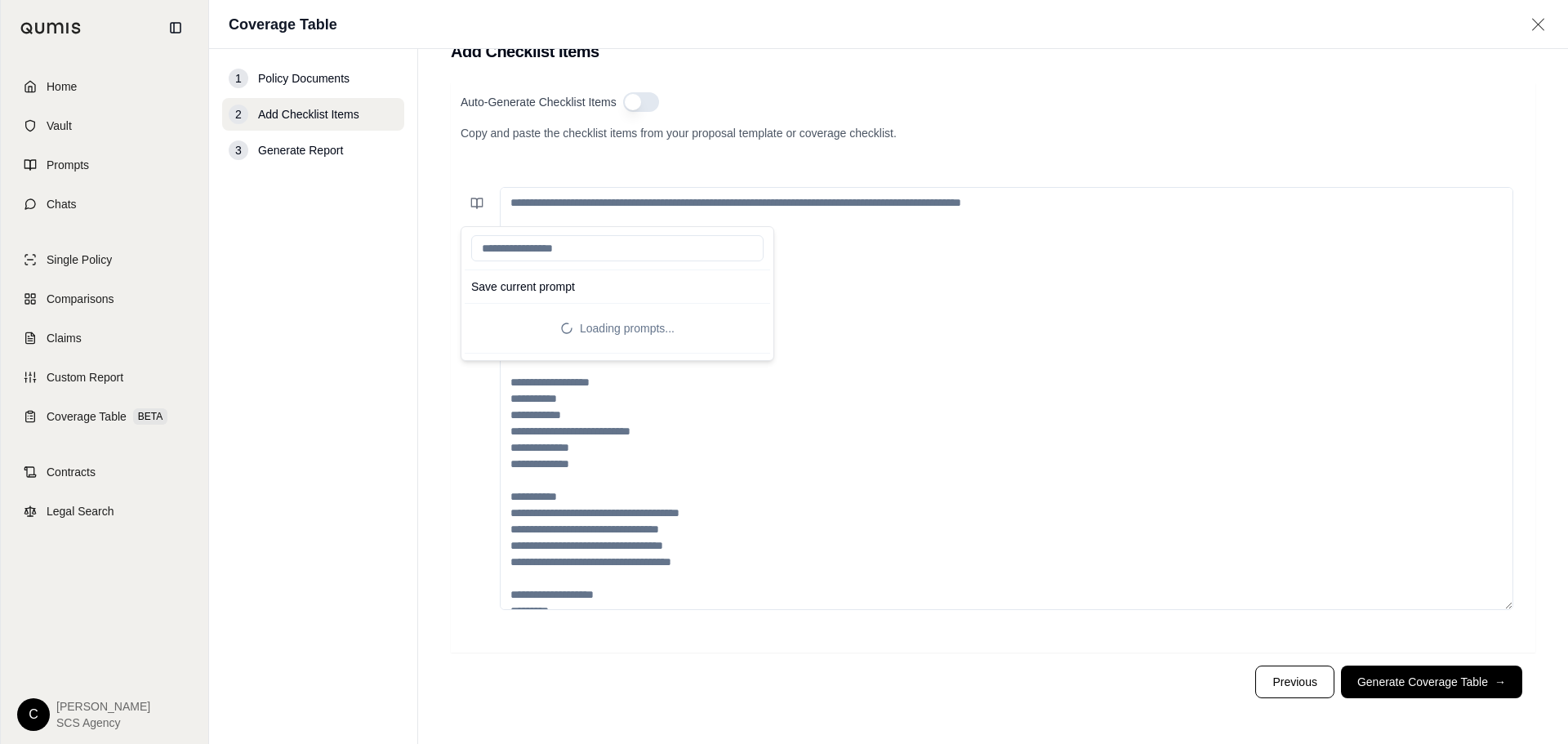
click at [650, 251] on input "search" at bounding box center [617, 248] width 292 height 26
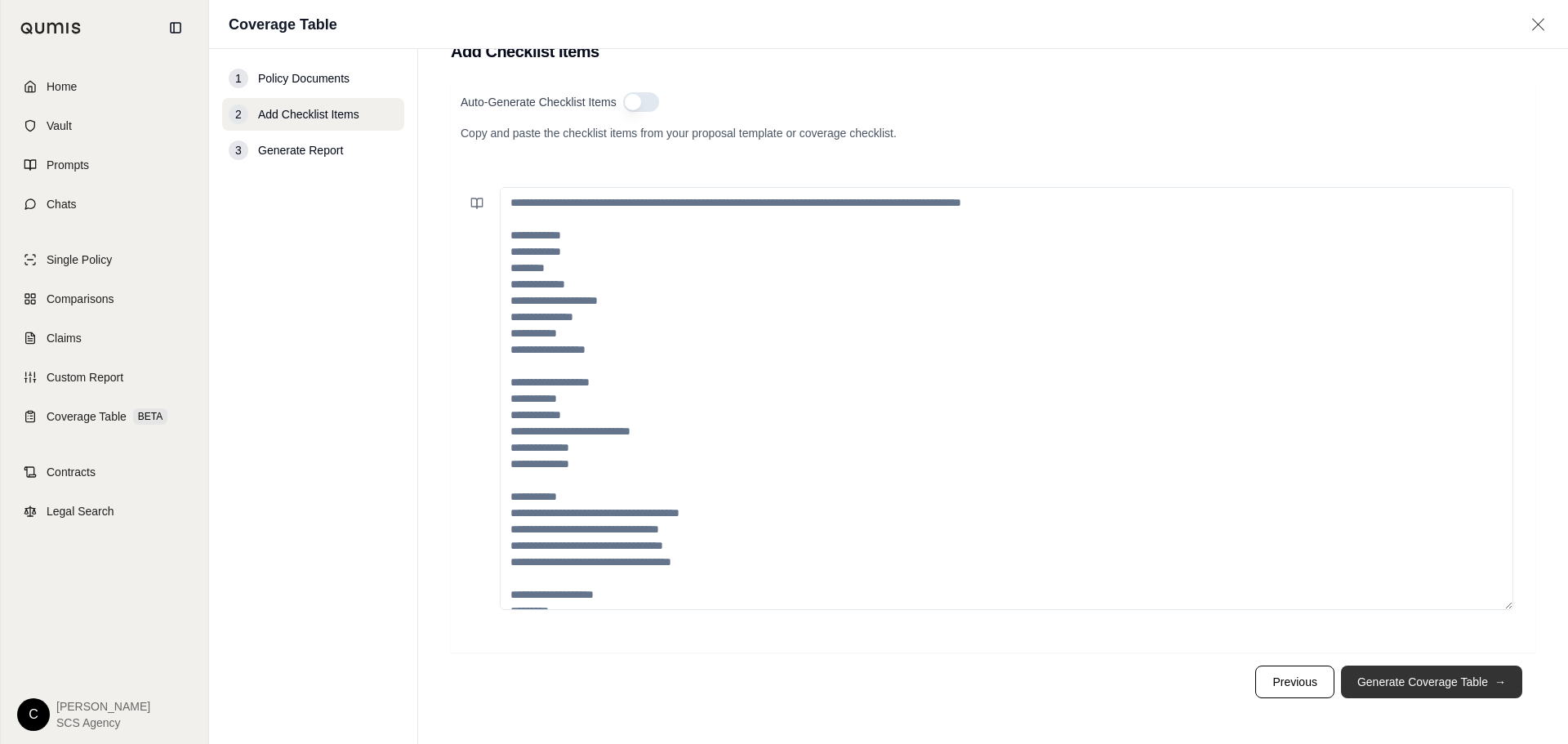
click at [1435, 689] on button "Generate Coverage Table →" at bounding box center [1431, 682] width 181 height 33
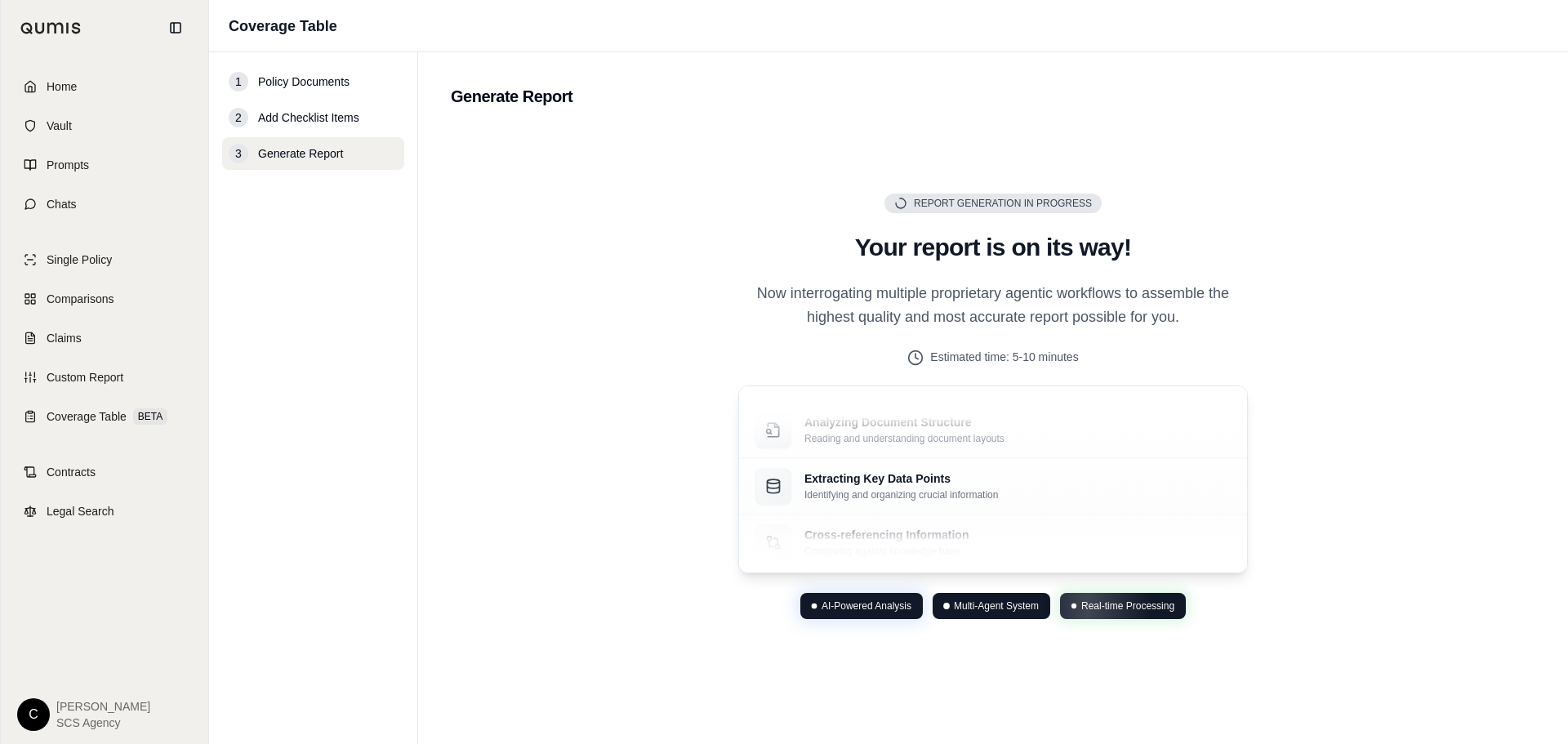
click at [578, 371] on div "Report Generation in Progress Generating Report Your report is on its way! Now …" at bounding box center [992, 406] width 1084 height 558
drag, startPoint x: 583, startPoint y: 368, endPoint x: 836, endPoint y: 282, distance: 267.2
click at [588, 366] on div "Report Generation in Progress Generating Report Your report is on its way! Now …" at bounding box center [992, 406] width 1084 height 558
drag, startPoint x: 675, startPoint y: 560, endPoint x: 699, endPoint y: 526, distance: 41.6
click at [677, 553] on div "Report Generation in Progress Generating Report Your report is on its way! Now …" at bounding box center [992, 406] width 1084 height 558
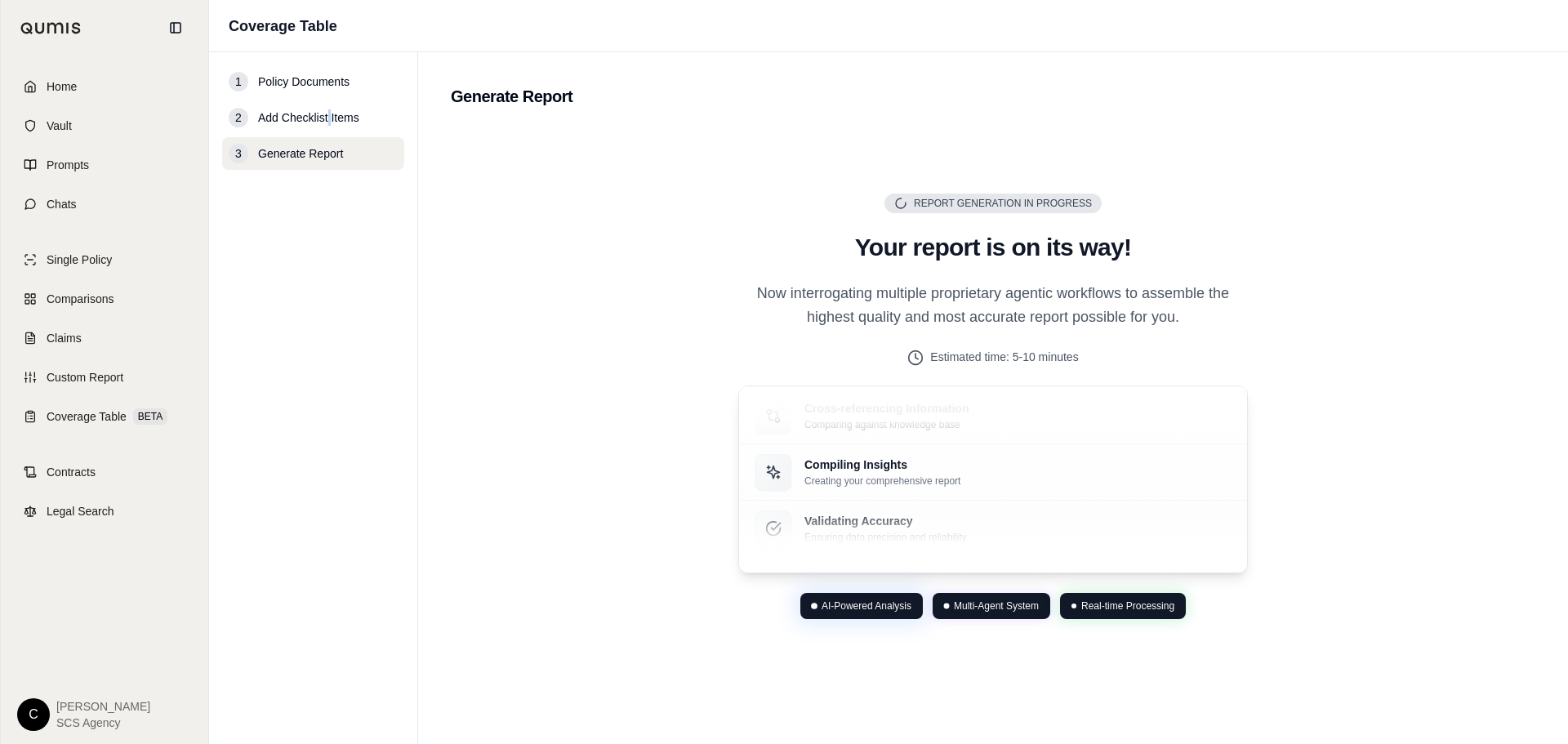
drag, startPoint x: 330, startPoint y: 103, endPoint x: 324, endPoint y: 108, distance: 7.8
click at [325, 108] on div "2 Add Checklist Items" at bounding box center [313, 118] width 182 height 33
click at [316, 112] on div "2 Add Checklist Items" at bounding box center [313, 118] width 182 height 33
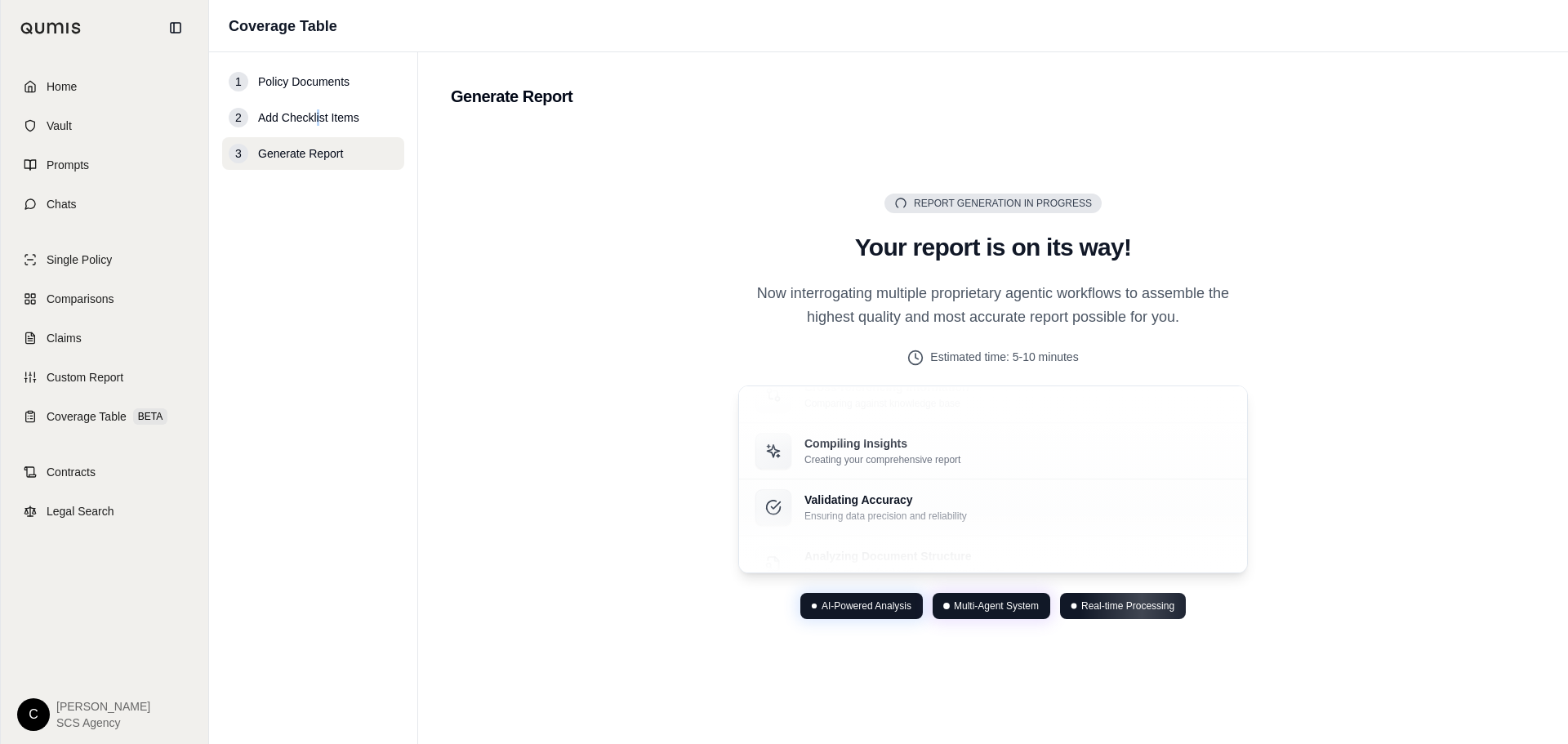
drag, startPoint x: 316, startPoint y: 113, endPoint x: 296, endPoint y: 74, distance: 43.8
click at [316, 113] on span "Add Checklist Items" at bounding box center [308, 118] width 101 height 16
click at [298, 76] on div "1 Policy Documents" at bounding box center [313, 81] width 182 height 33
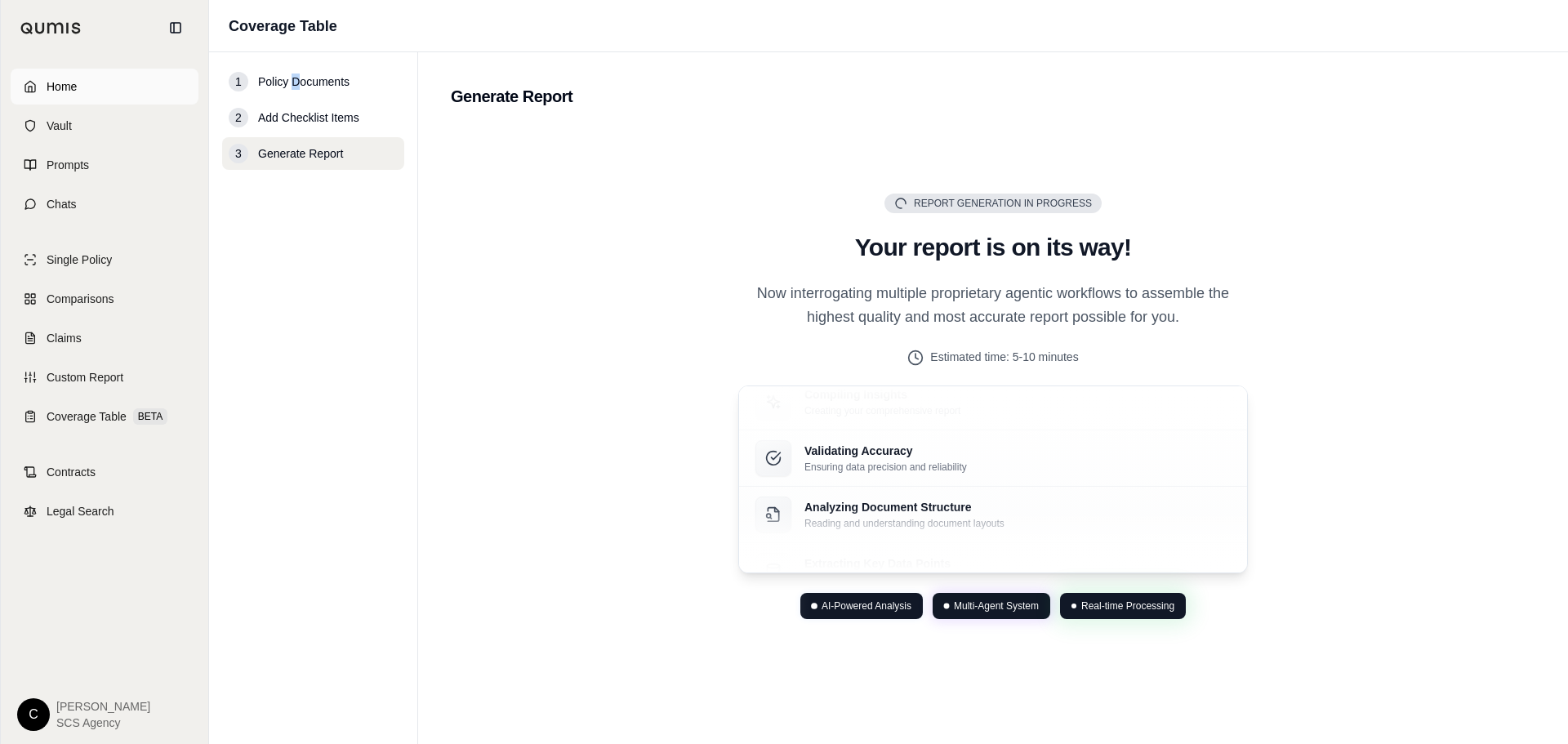
click at [61, 80] on span "Home" at bounding box center [61, 87] width 30 height 16
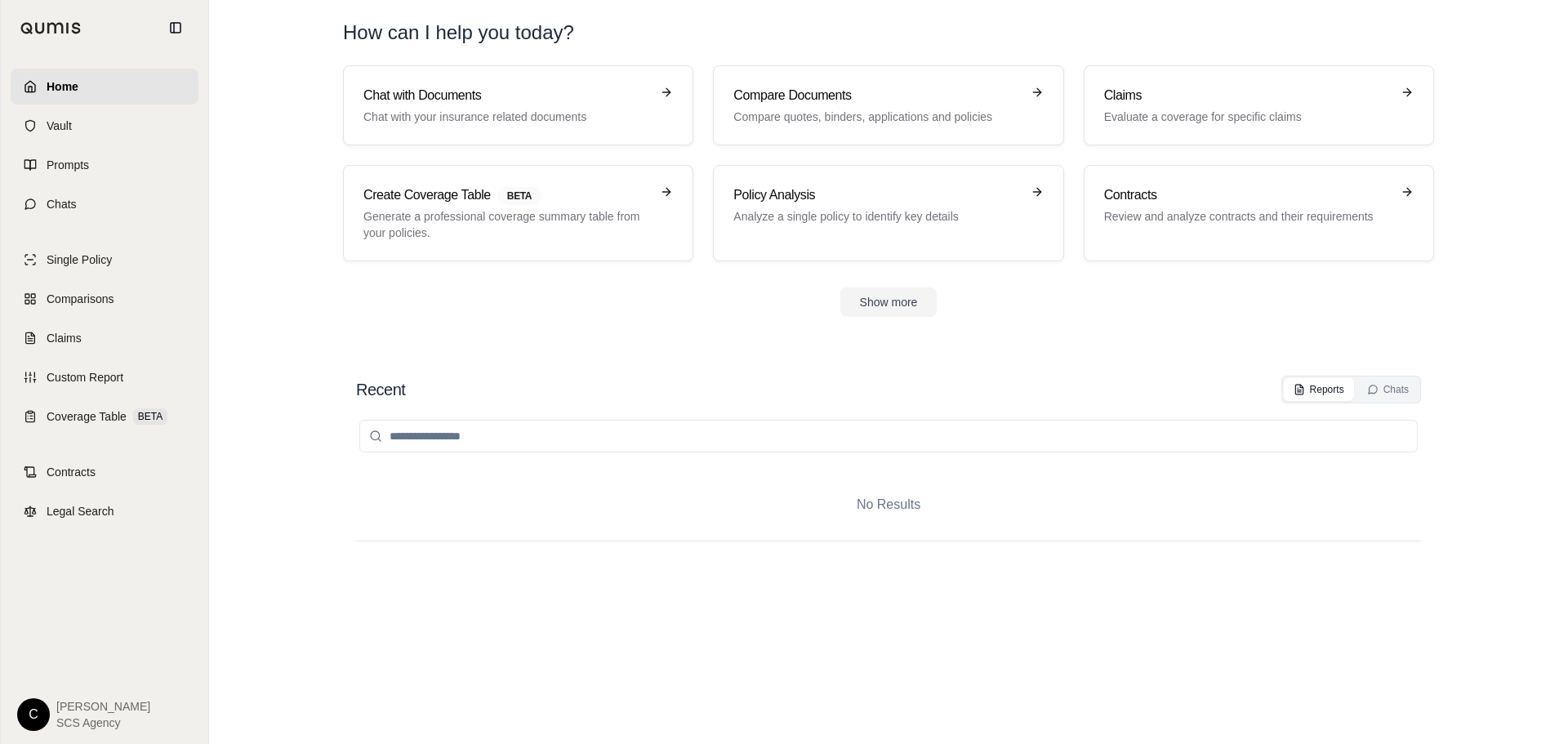
click at [61, 82] on span "Home" at bounding box center [61, 87] width 32 height 16
click at [94, 297] on span "Comparisons" at bounding box center [80, 298] width 67 height 16
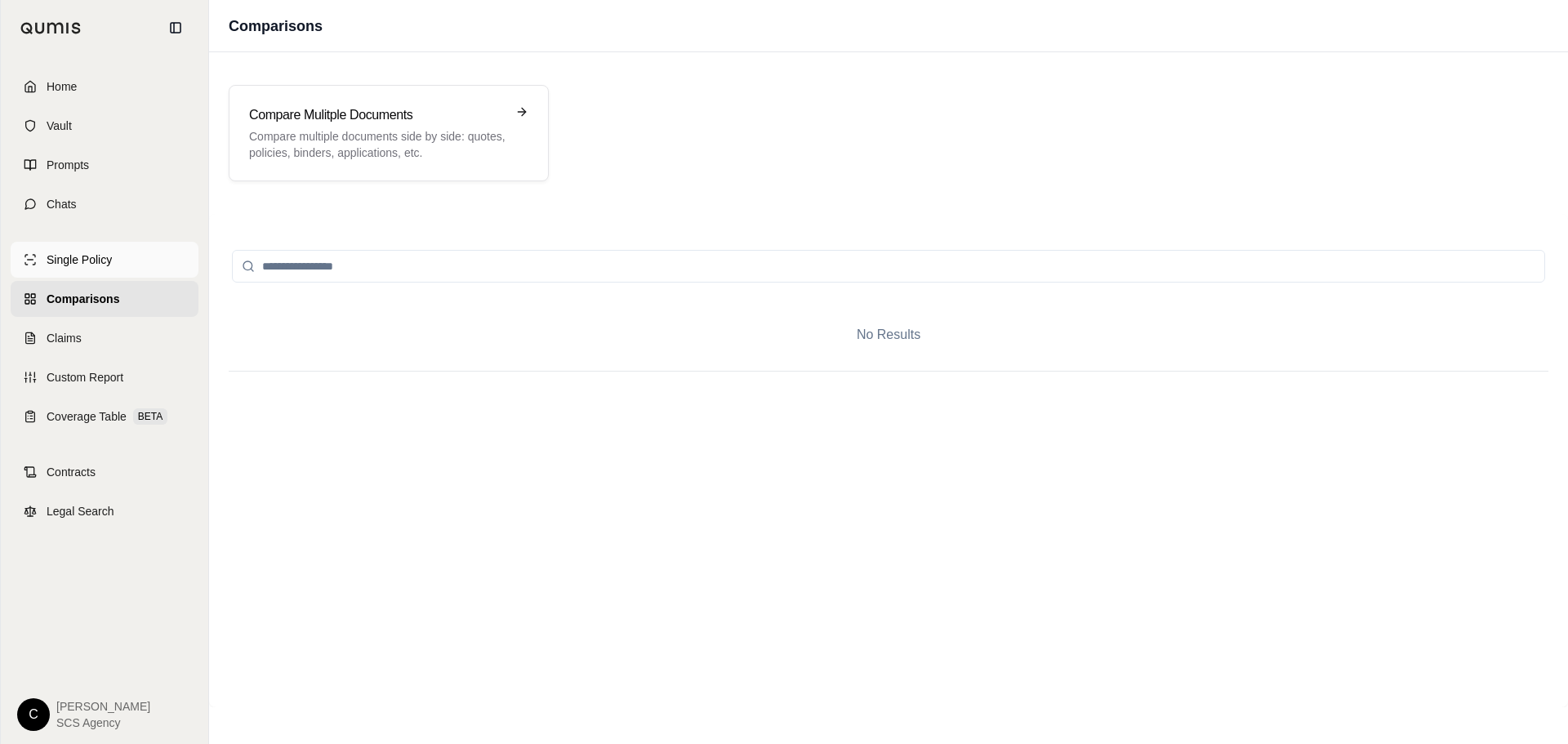
click at [84, 257] on span "Single Policy" at bounding box center [79, 259] width 65 height 16
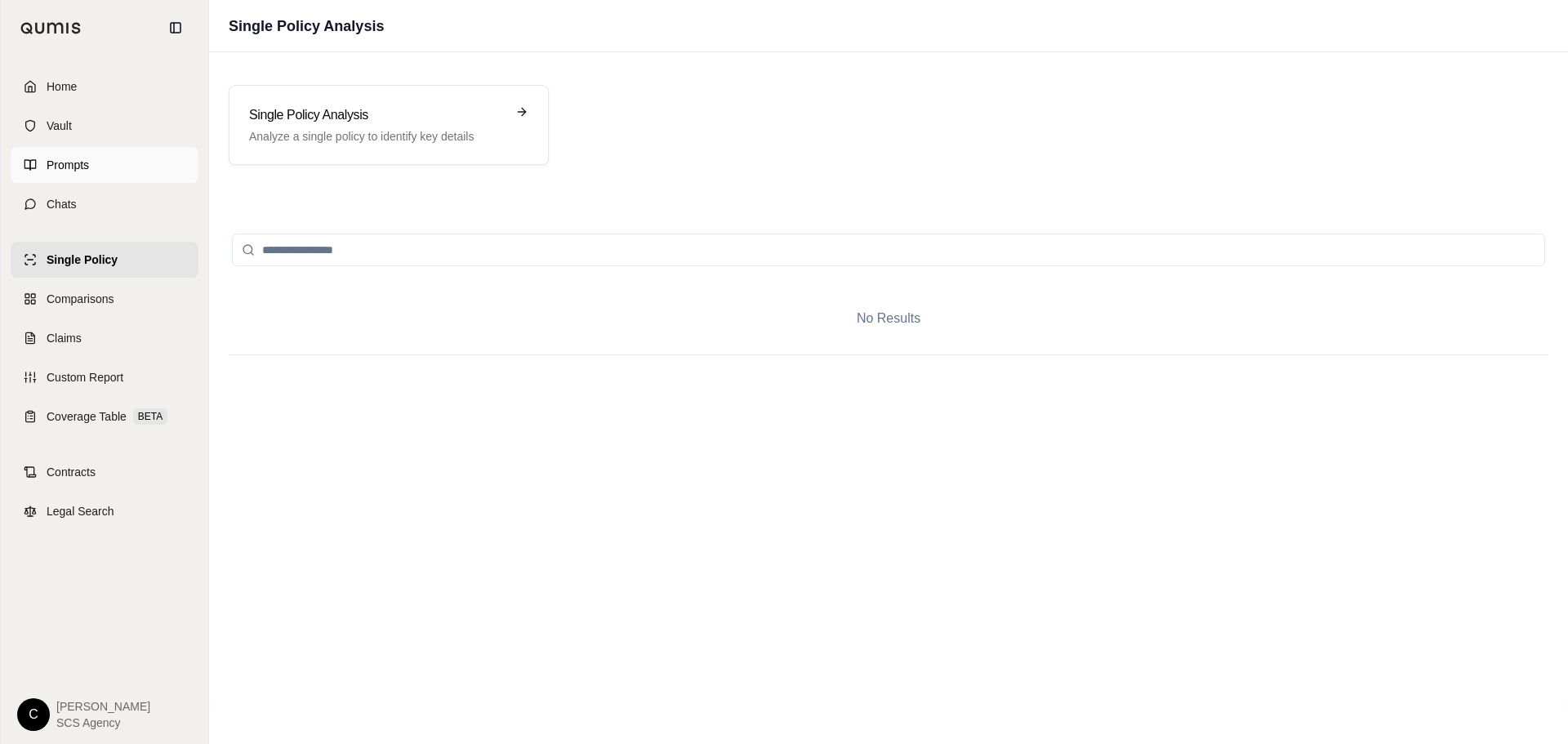
click at [53, 158] on span "Prompts" at bounding box center [67, 165] width 43 height 16
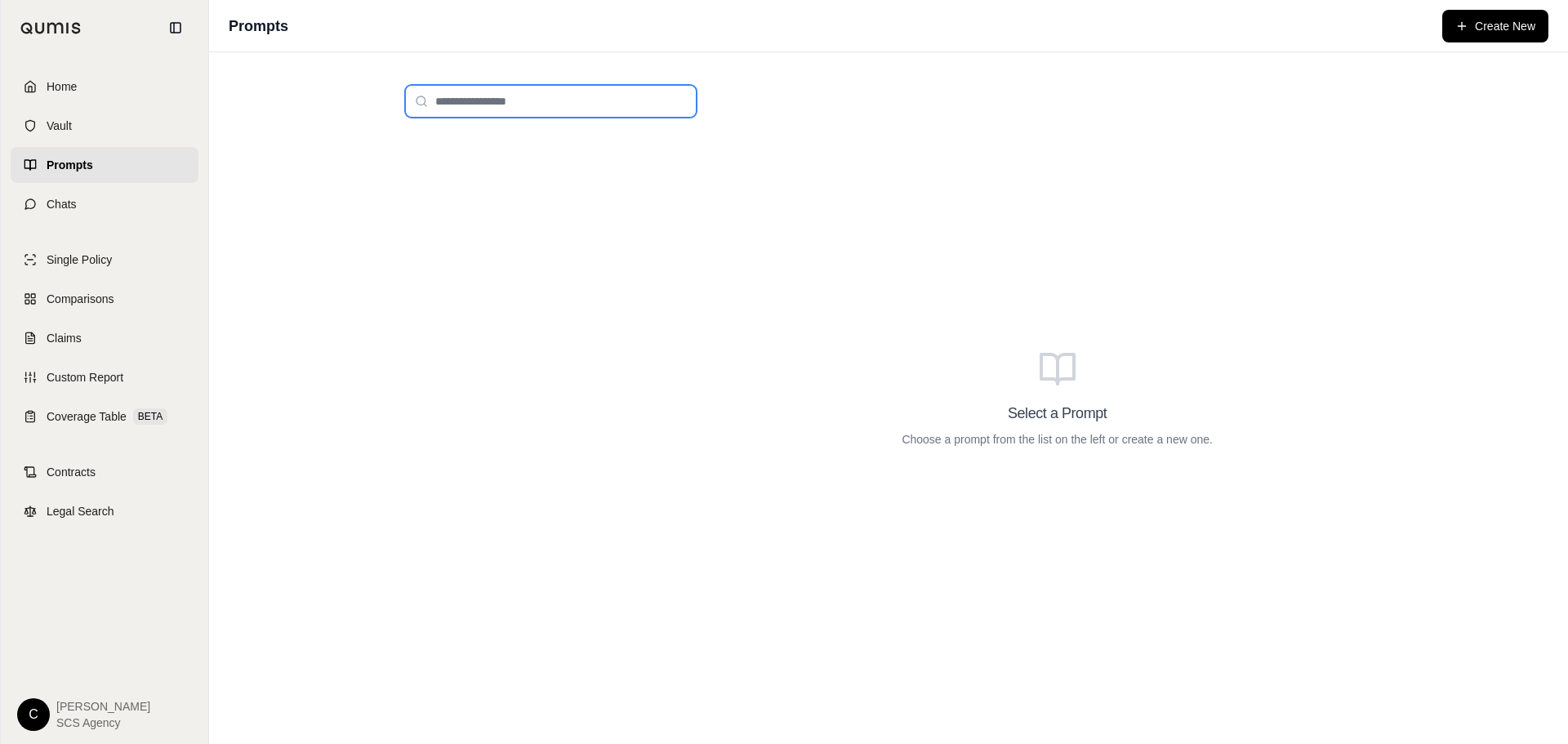
click at [518, 105] on input "search" at bounding box center [551, 101] width 291 height 33
click at [518, 104] on input "search" at bounding box center [551, 101] width 291 height 33
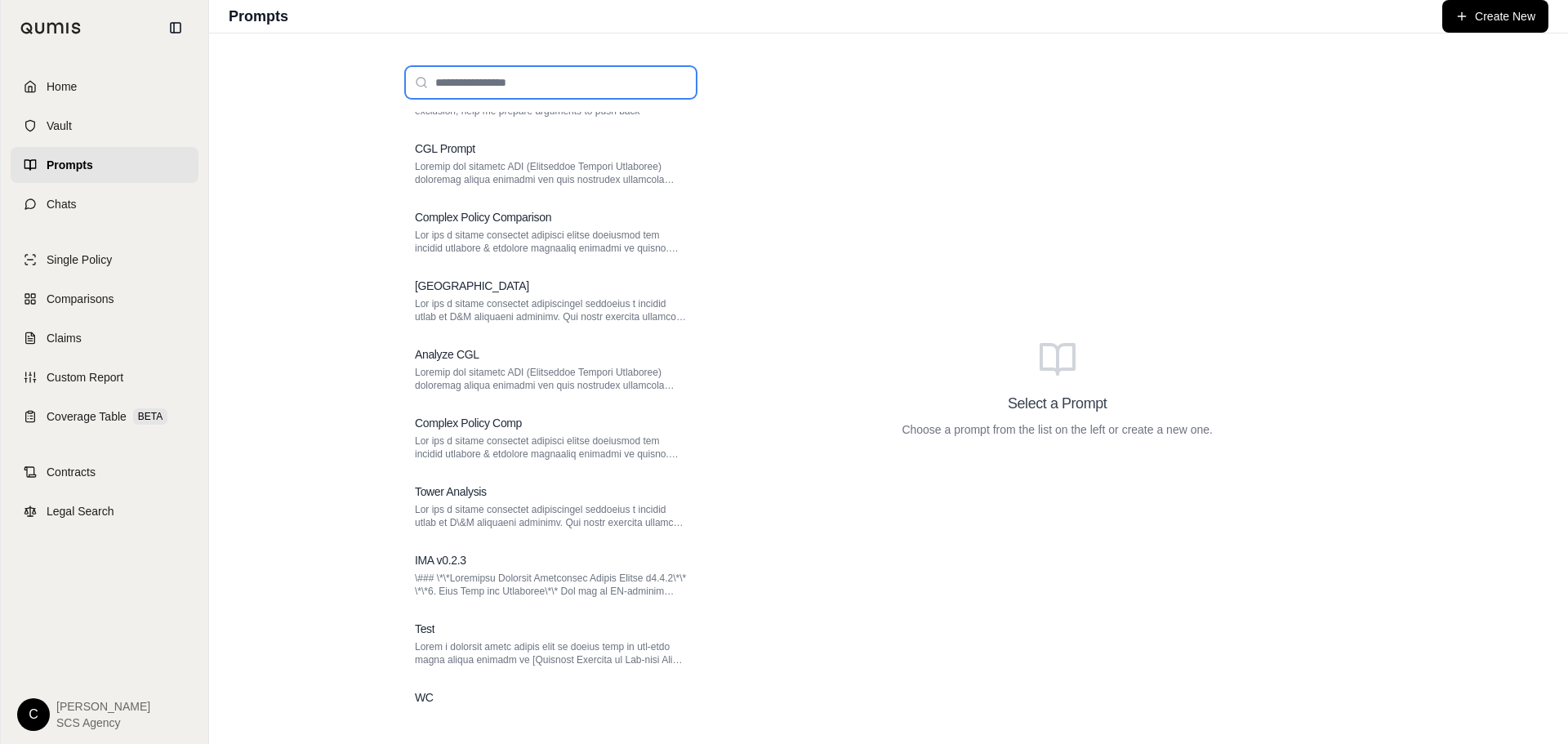
scroll to position [206, 0]
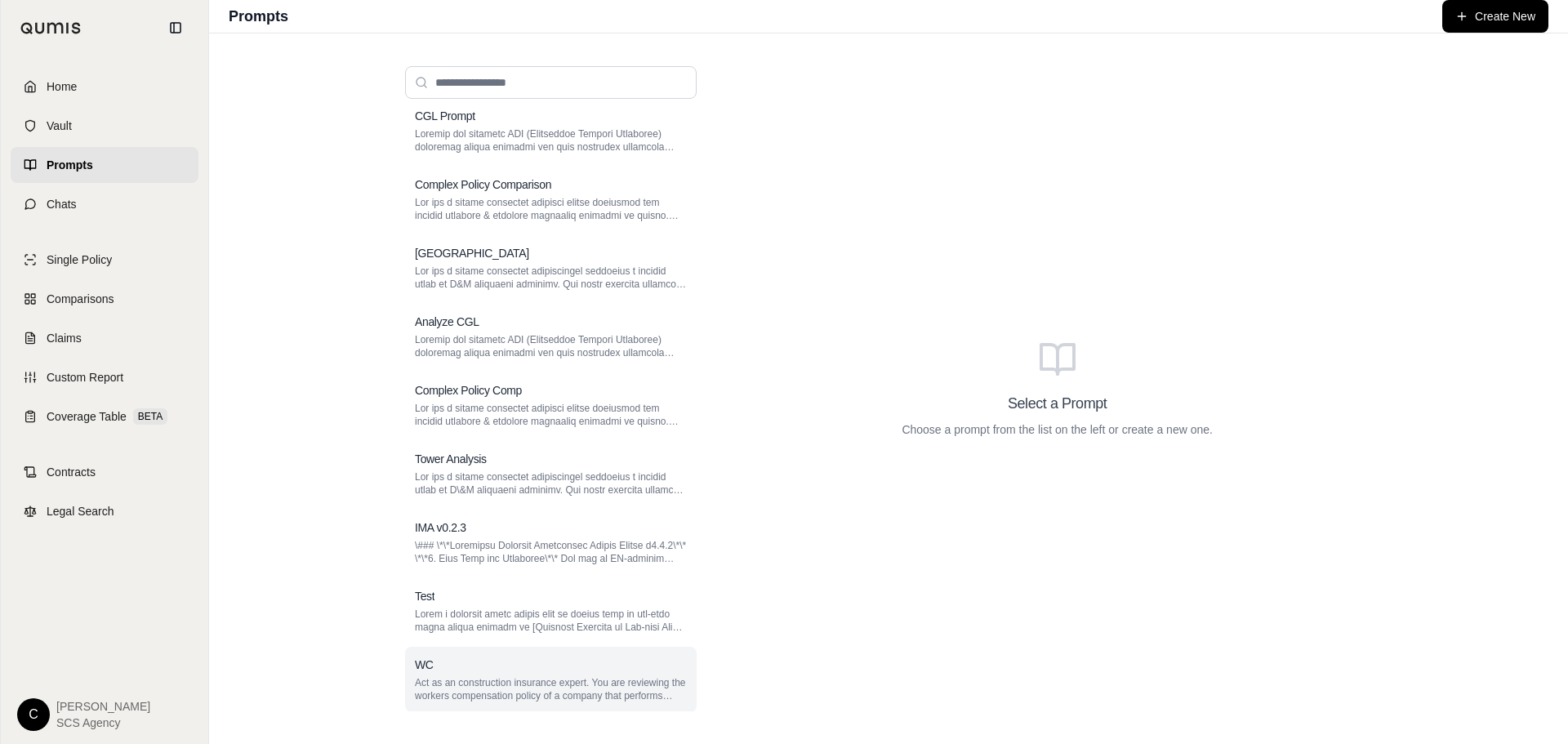
click at [684, 695] on div "WC Act as an construction insurance expert. You are reviewing the workers compe…" at bounding box center [551, 679] width 291 height 65
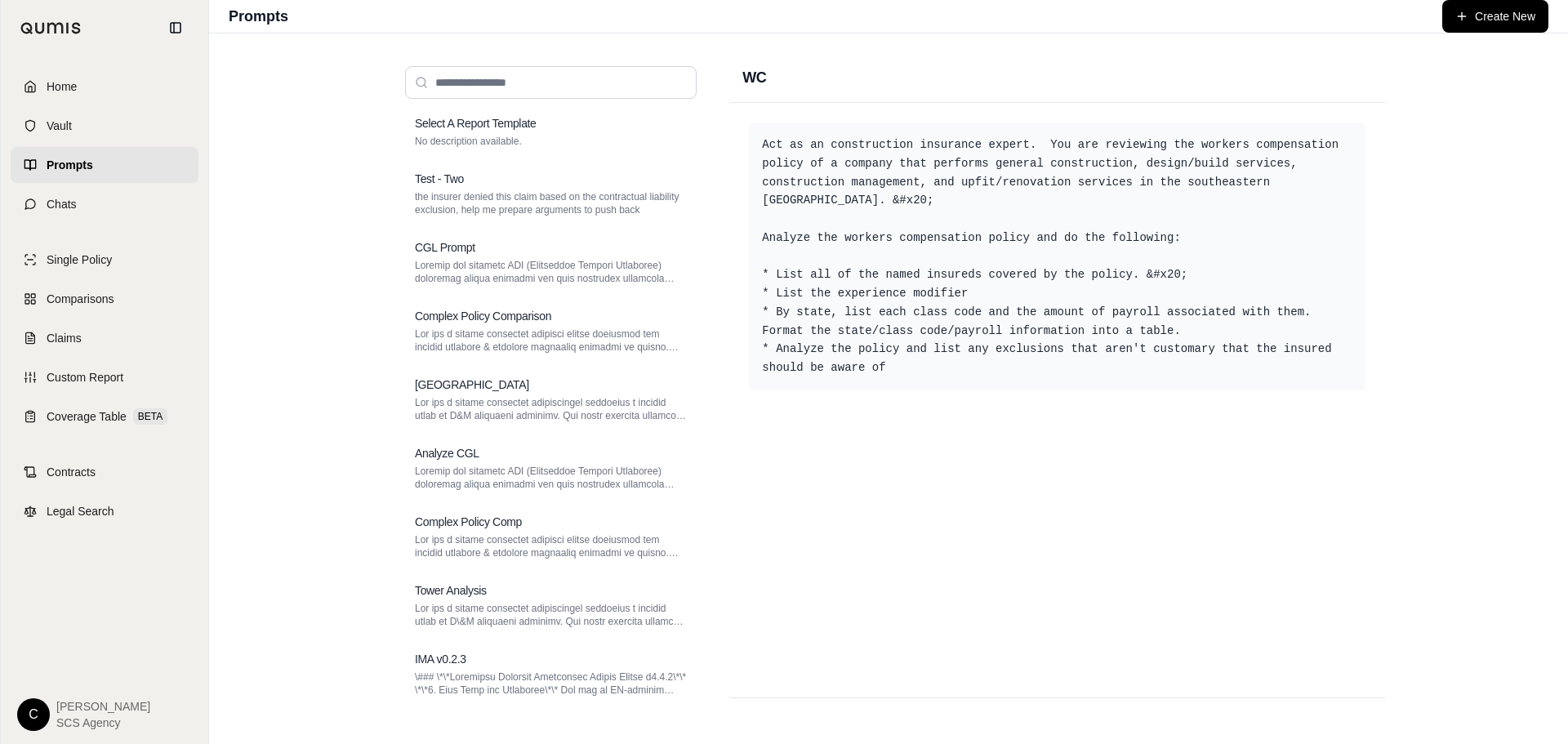
scroll to position [0, 0]
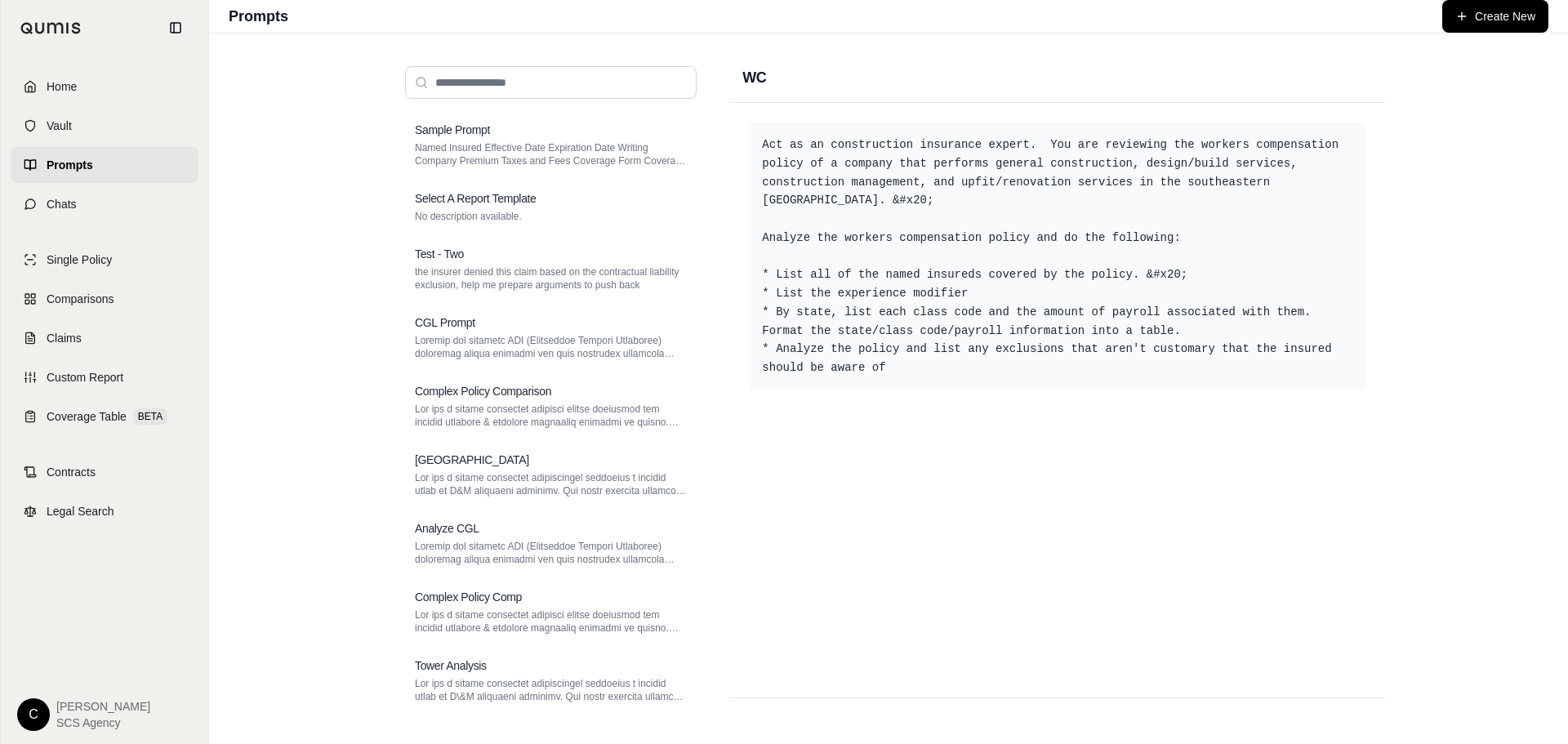
click at [76, 724] on span "SCS Agency" at bounding box center [103, 722] width 94 height 16
click at [30, 712] on html "Home Vault Prompts Chats Single Policy Comparisons Claims Custom Report Coverag…" at bounding box center [784, 372] width 1568 height 744
